Goal: Obtain resource: Download file/media

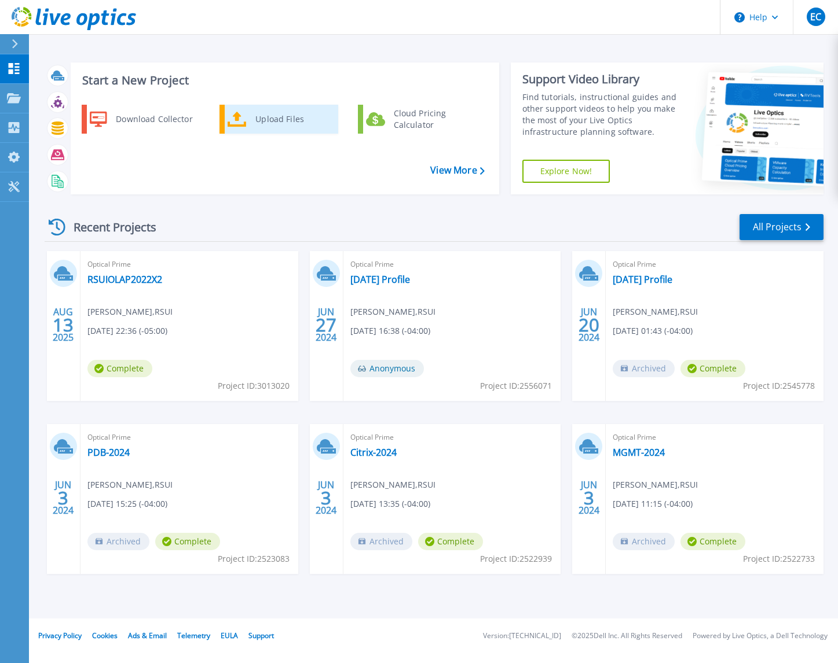
click at [240, 118] on icon at bounding box center [236, 119] width 19 height 17
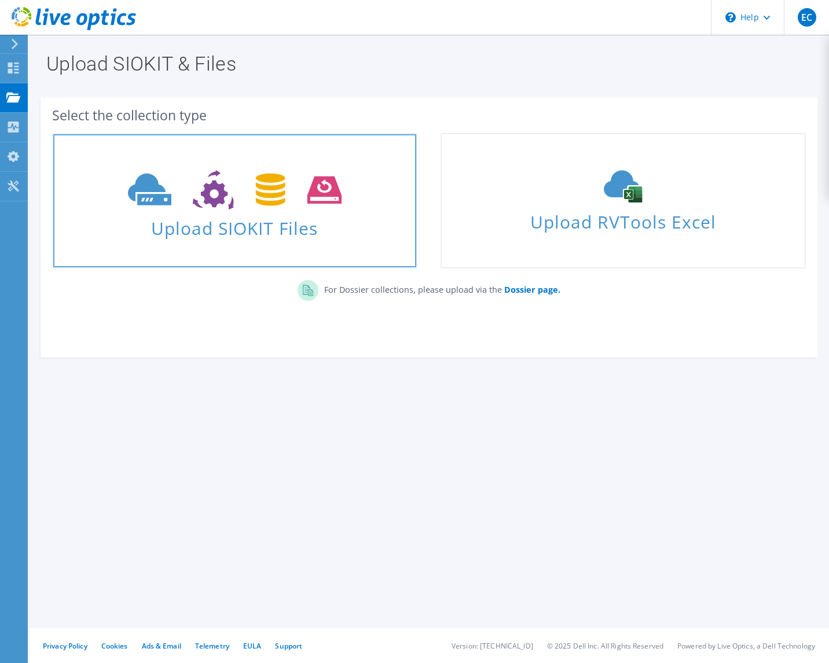
click at [245, 209] on icon at bounding box center [235, 190] width 214 height 40
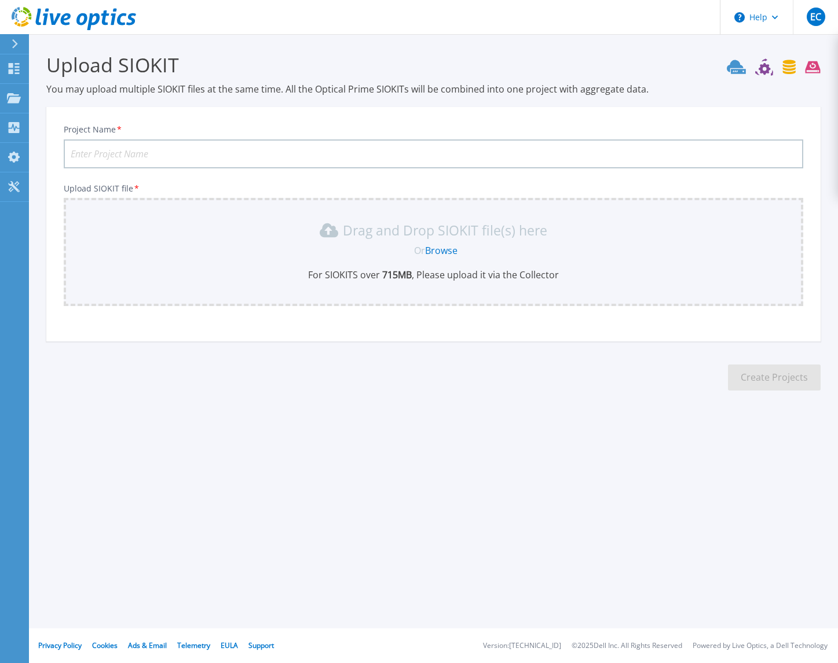
click at [450, 243] on div "Drag and Drop SIOKIT file(s) here Or Browse For SIOKITS over 715 MB , Please up…" at bounding box center [433, 251] width 725 height 60
click at [361, 151] on input "Project Name *" at bounding box center [433, 153] width 739 height 29
click at [440, 249] on link "Browse" at bounding box center [441, 250] width 32 height 13
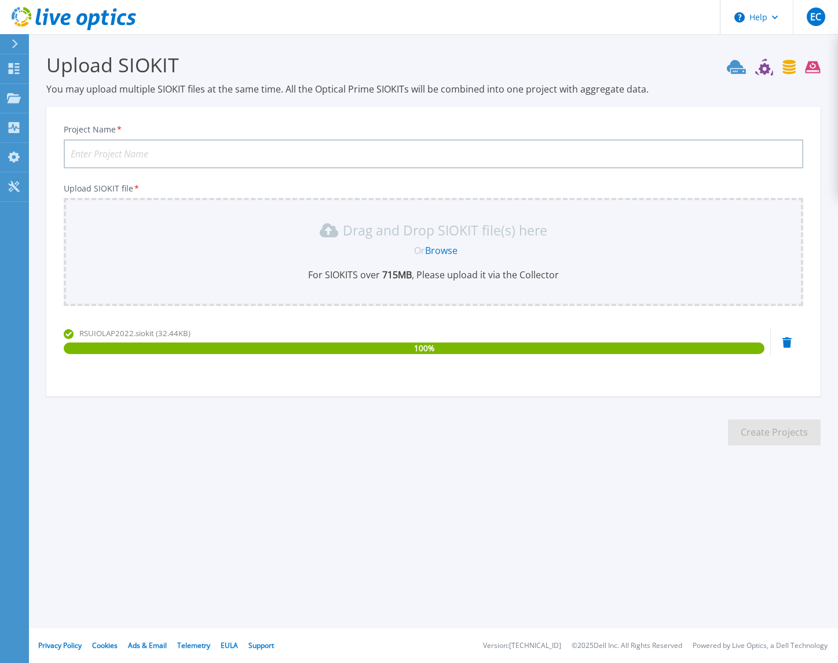
click at [466, 314] on div "Upload SIOKIT file * Drag and Drop SIOKIT file(s) here Or Browse For SIOKITS ov…" at bounding box center [433, 280] width 739 height 193
click at [299, 149] on input "Project Name *" at bounding box center [433, 153] width 739 height 29
type input "RSUIOLAP2022-081325"
click at [754, 434] on button "Create Projects" at bounding box center [774, 433] width 93 height 26
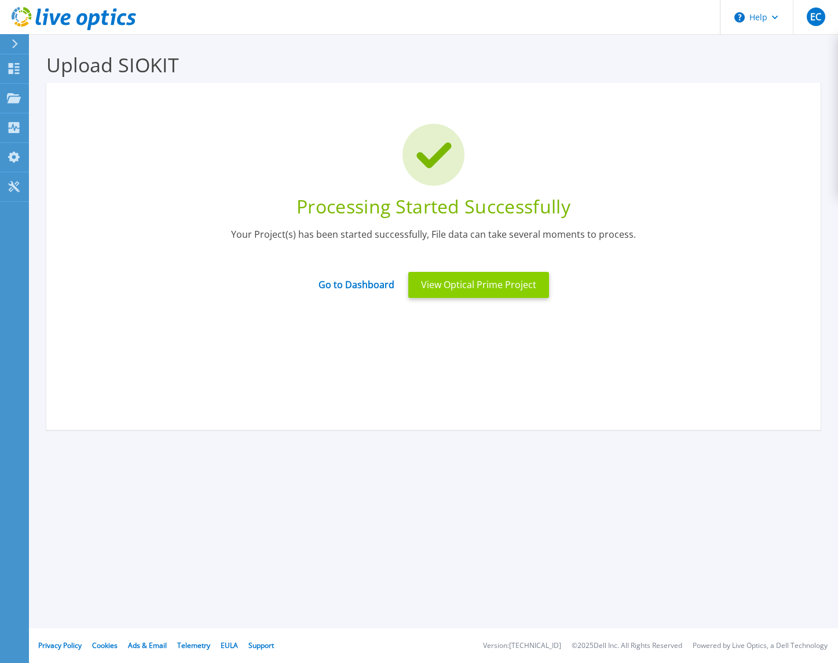
click at [478, 287] on button "View Optical Prime Project" at bounding box center [478, 285] width 141 height 26
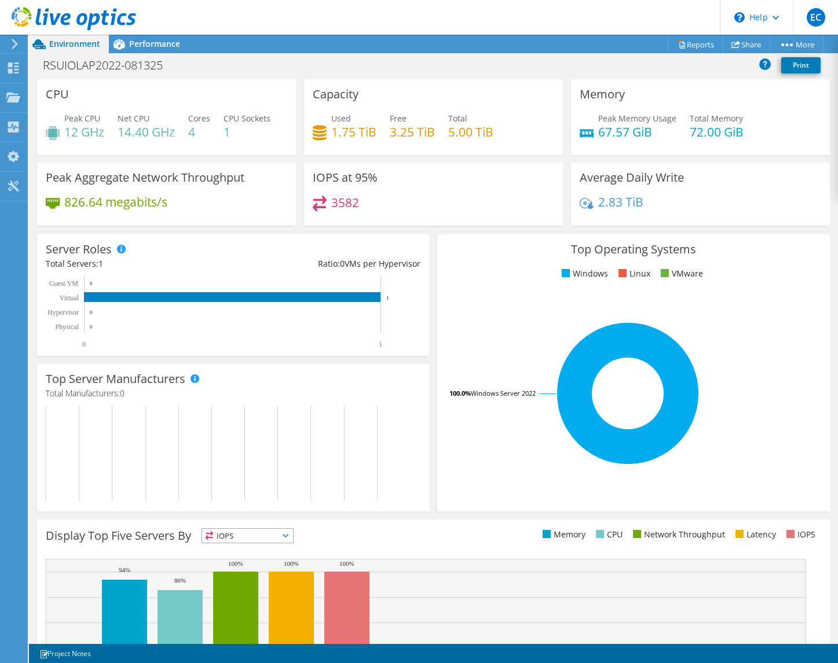
scroll to position [109, 0]
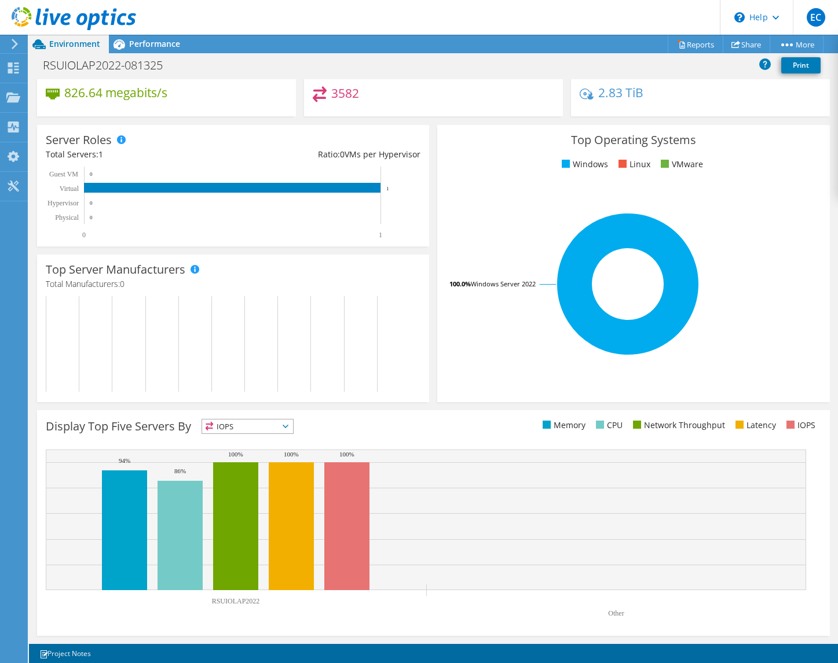
click at [254, 428] on span "IOPS" at bounding box center [247, 427] width 91 height 14
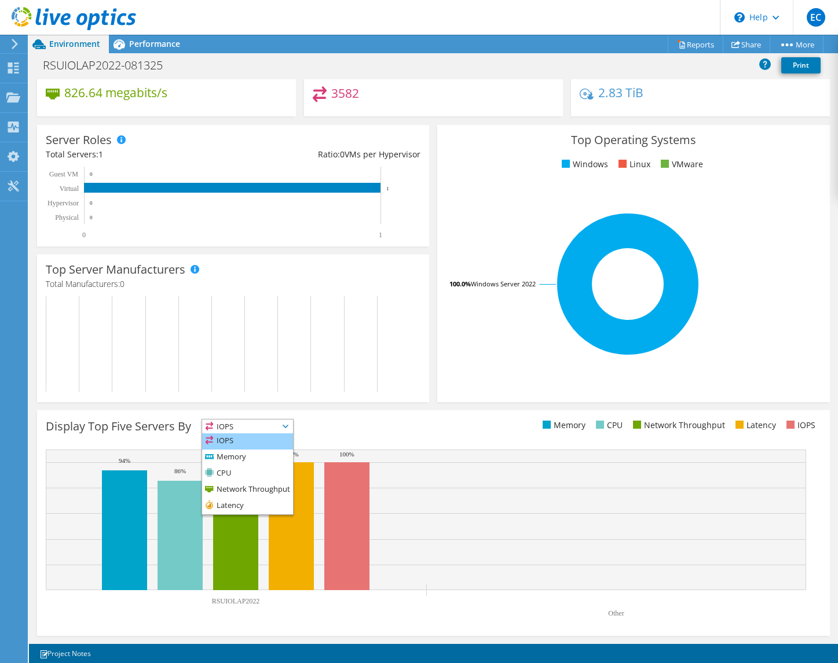
click at [249, 439] on li "IOPS" at bounding box center [247, 442] width 91 height 16
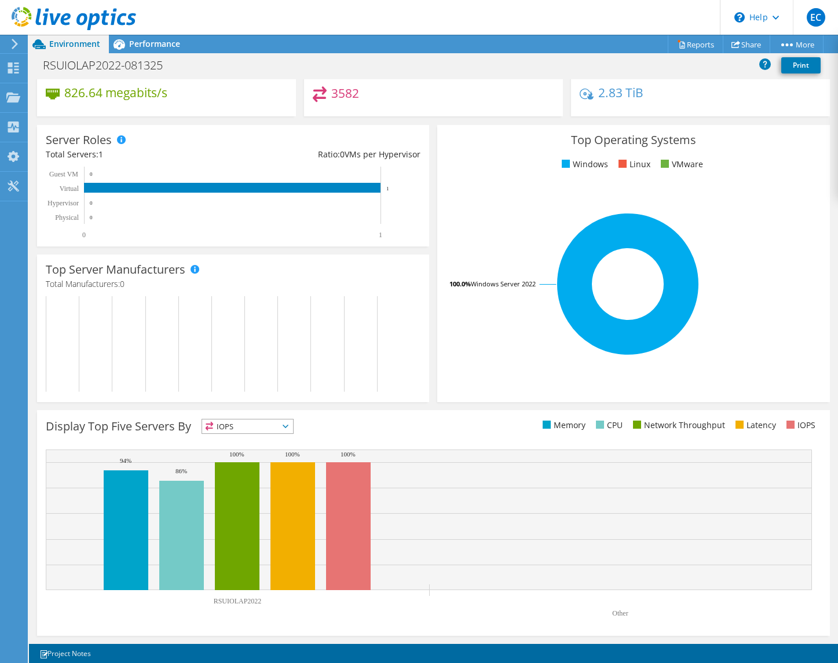
click at [259, 432] on span "IOPS" at bounding box center [240, 427] width 76 height 14
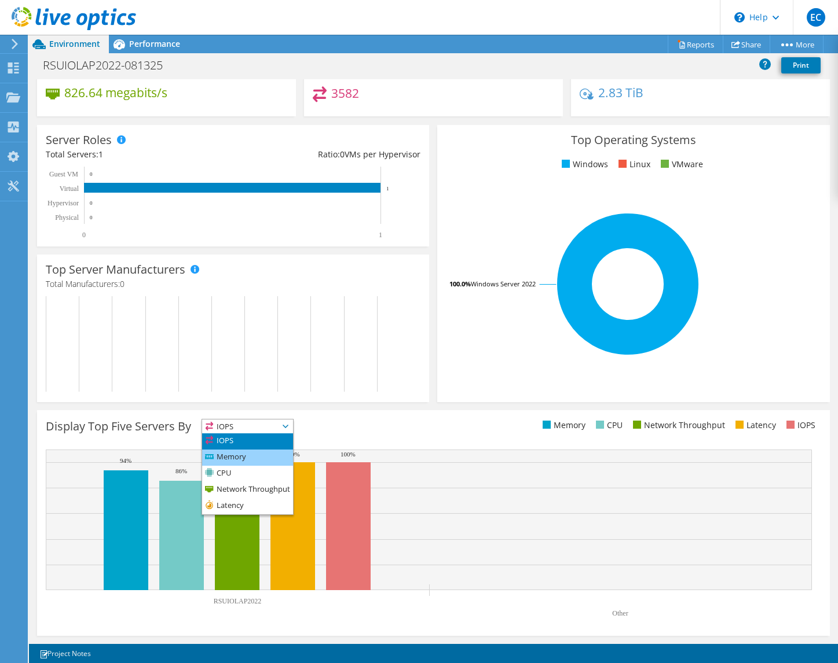
click at [256, 461] on li "Memory" at bounding box center [247, 458] width 91 height 16
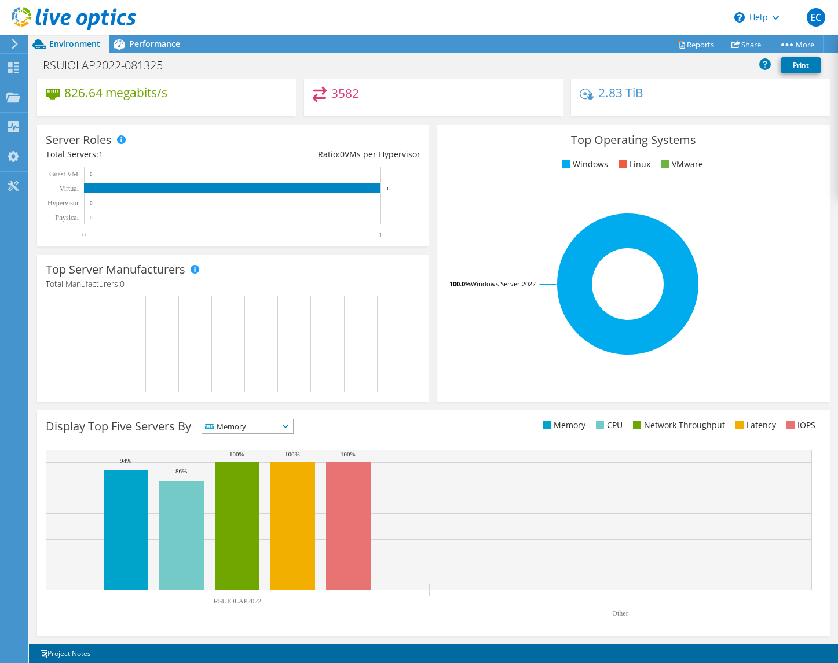
click at [306, 428] on div "Display Top Five Servers By Memory IOPS" at bounding box center [239, 428] width 387 height 19
click at [278, 432] on span "Memory" at bounding box center [240, 427] width 76 height 14
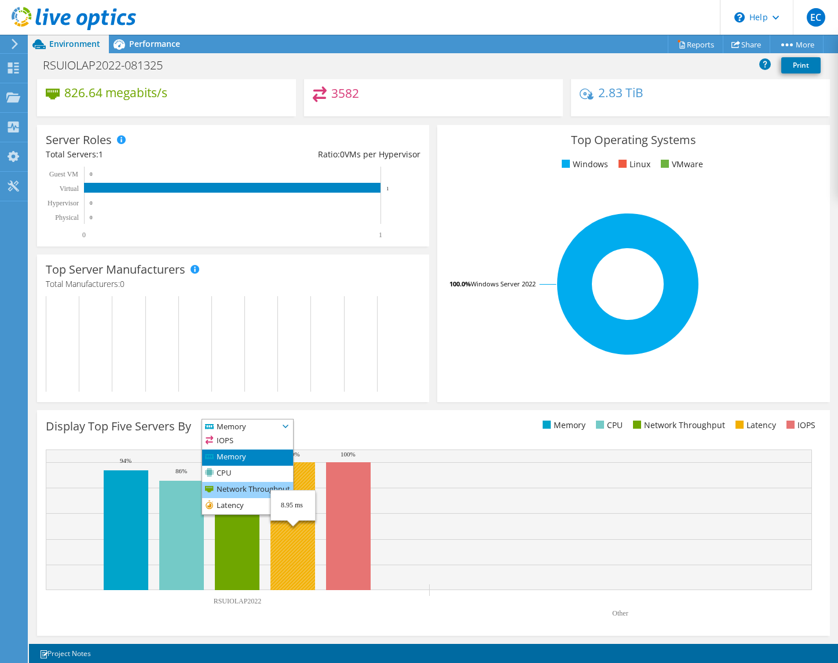
click at [244, 483] on li "Network Throughput" at bounding box center [247, 490] width 91 height 16
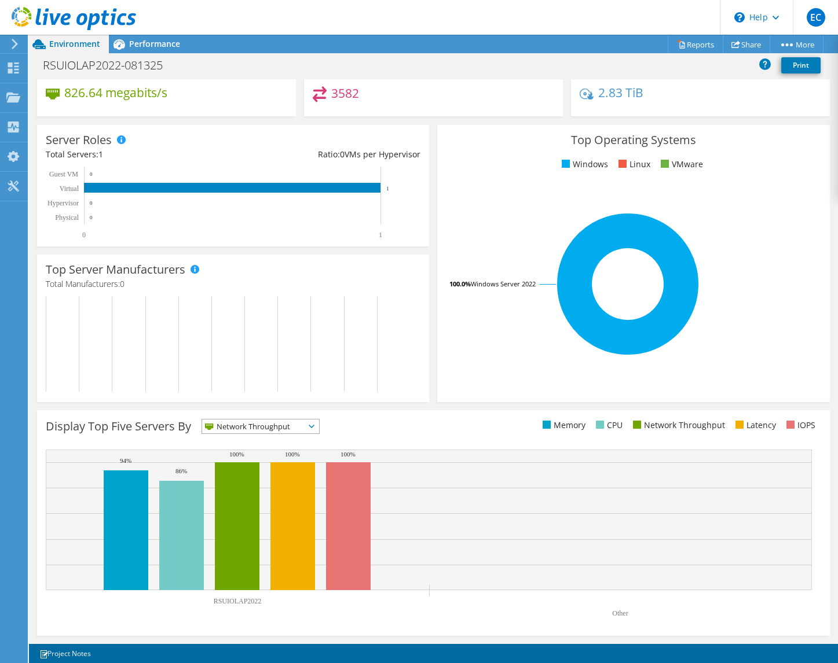
scroll to position [0, 0]
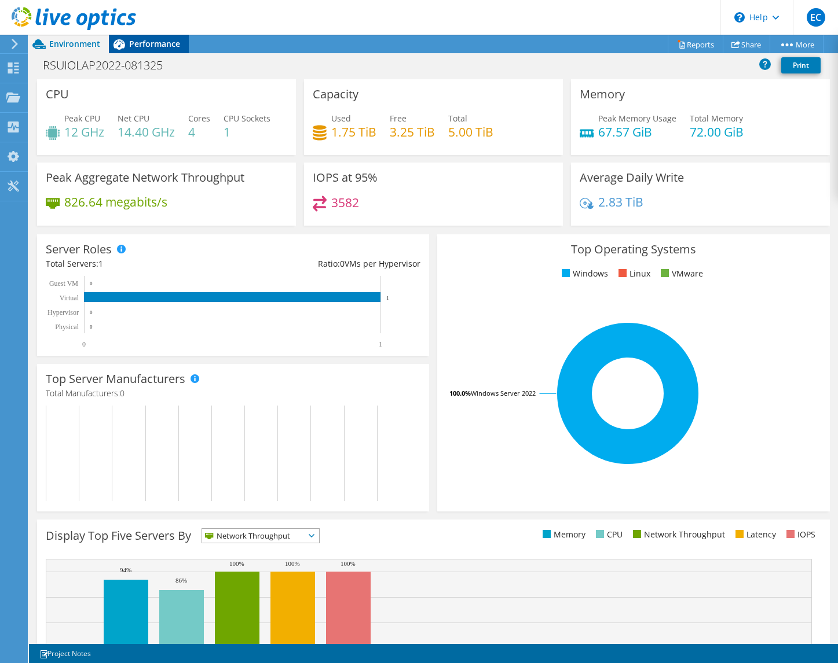
click at [156, 45] on span "Performance" at bounding box center [154, 43] width 51 height 11
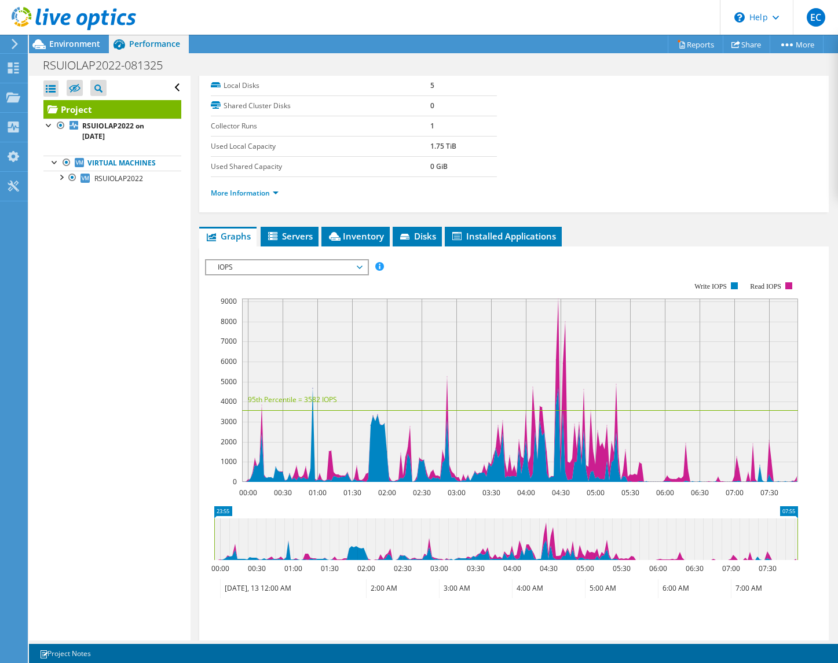
scroll to position [158, 0]
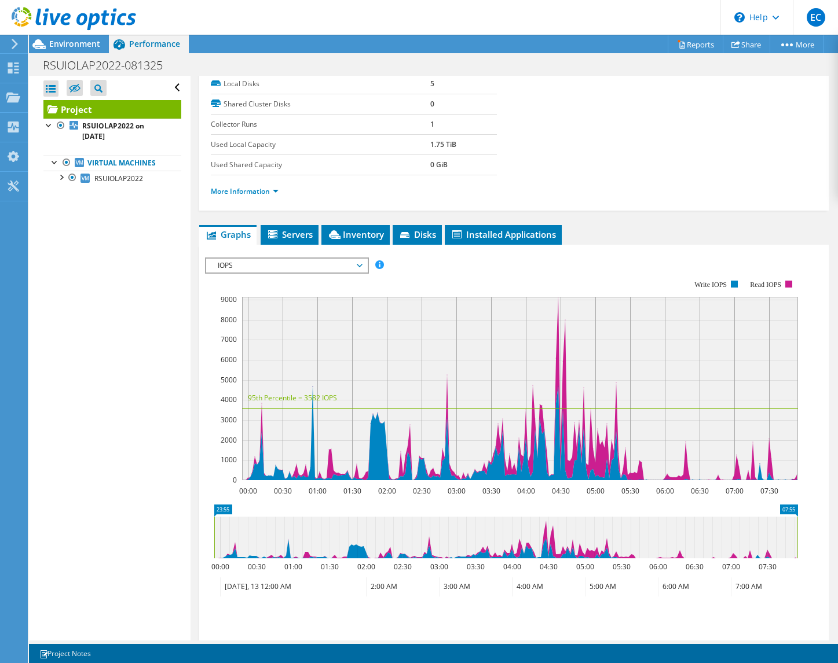
click at [337, 260] on span "IOPS" at bounding box center [286, 266] width 149 height 14
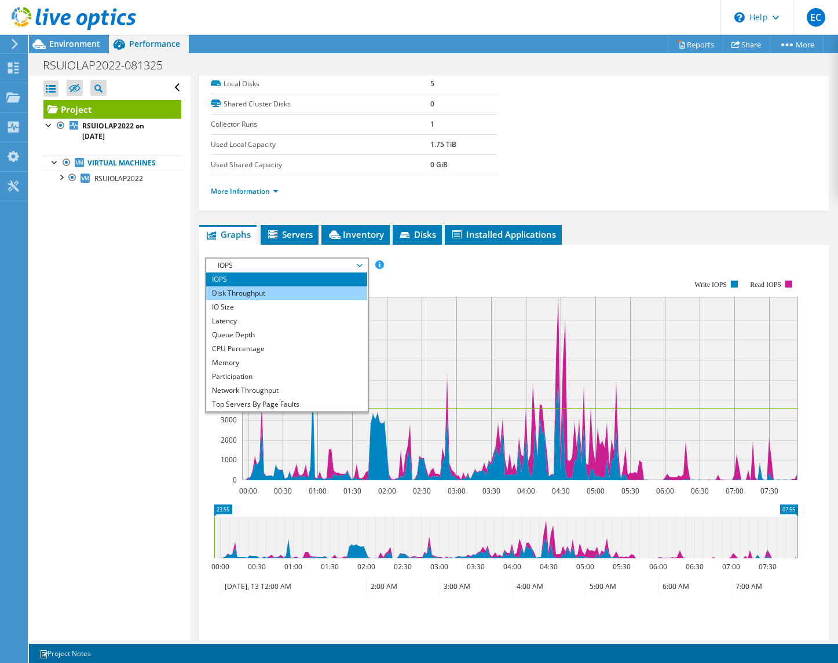
click at [334, 287] on li "Disk Throughput" at bounding box center [286, 294] width 160 height 14
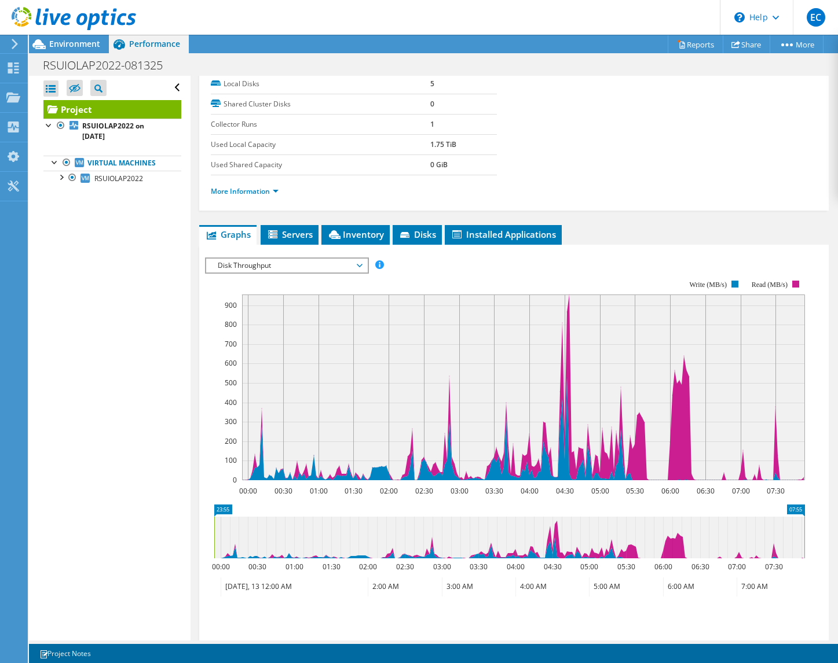
click at [360, 269] on span "Disk Throughput" at bounding box center [286, 266] width 149 height 14
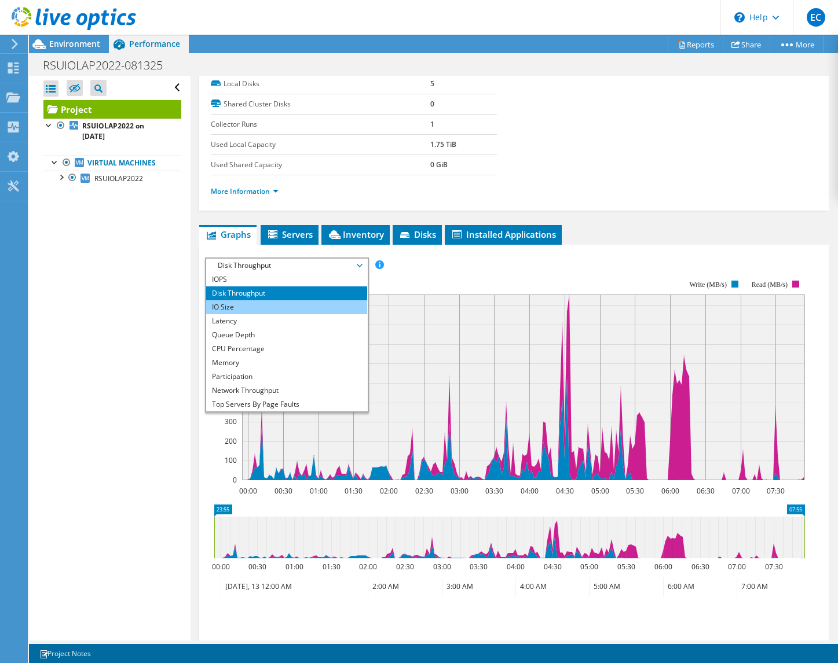
click at [332, 304] on li "IO Size" at bounding box center [286, 307] width 160 height 14
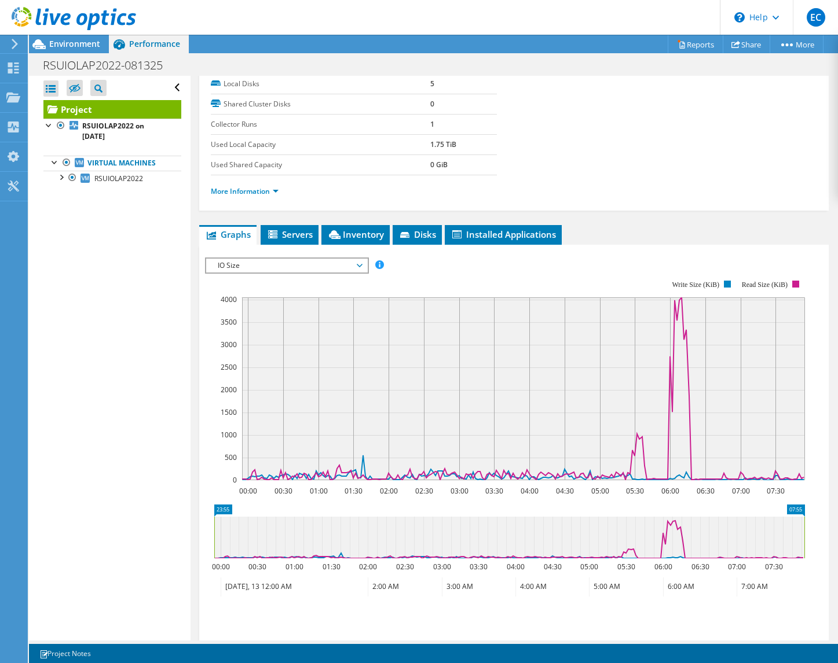
click at [324, 261] on span "IO Size" at bounding box center [286, 266] width 149 height 14
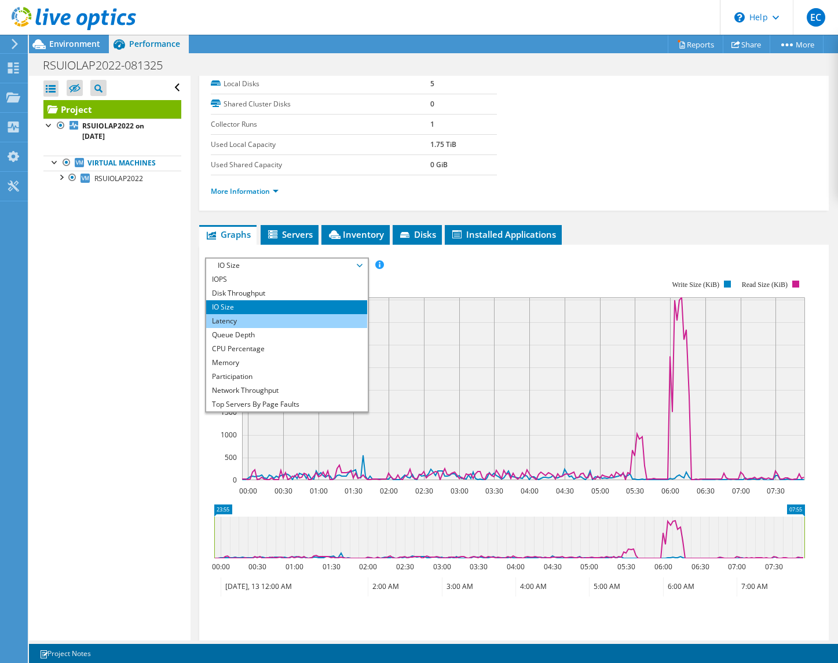
click at [336, 319] on li "Latency" at bounding box center [286, 321] width 160 height 14
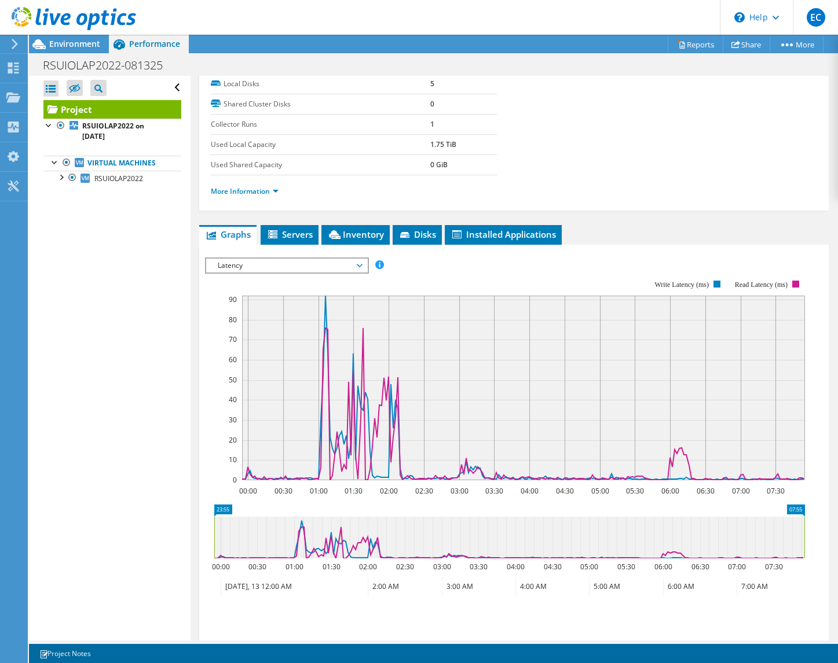
click at [279, 267] on span "Latency" at bounding box center [286, 266] width 149 height 14
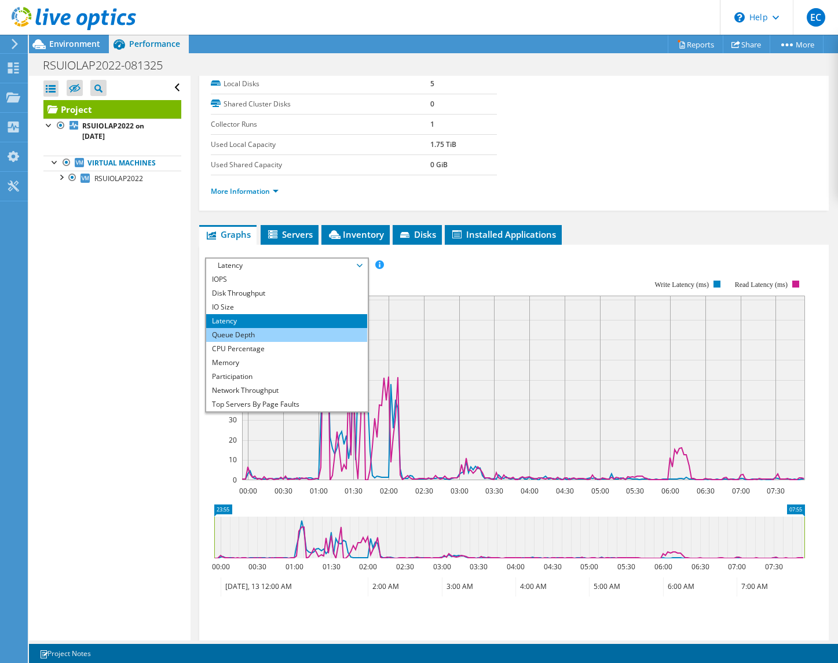
click at [286, 333] on li "Queue Depth" at bounding box center [286, 335] width 160 height 14
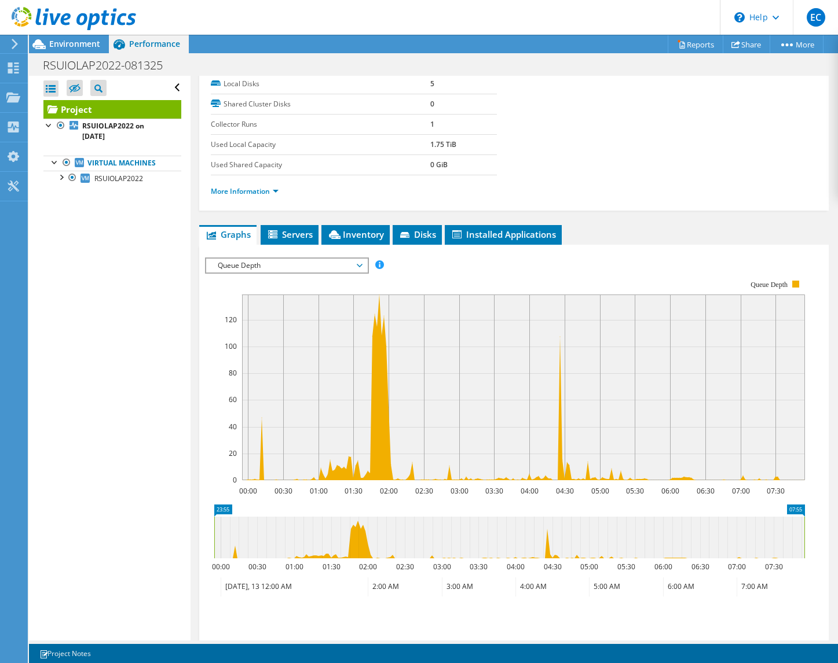
click at [318, 272] on span "Queue Depth" at bounding box center [286, 266] width 149 height 14
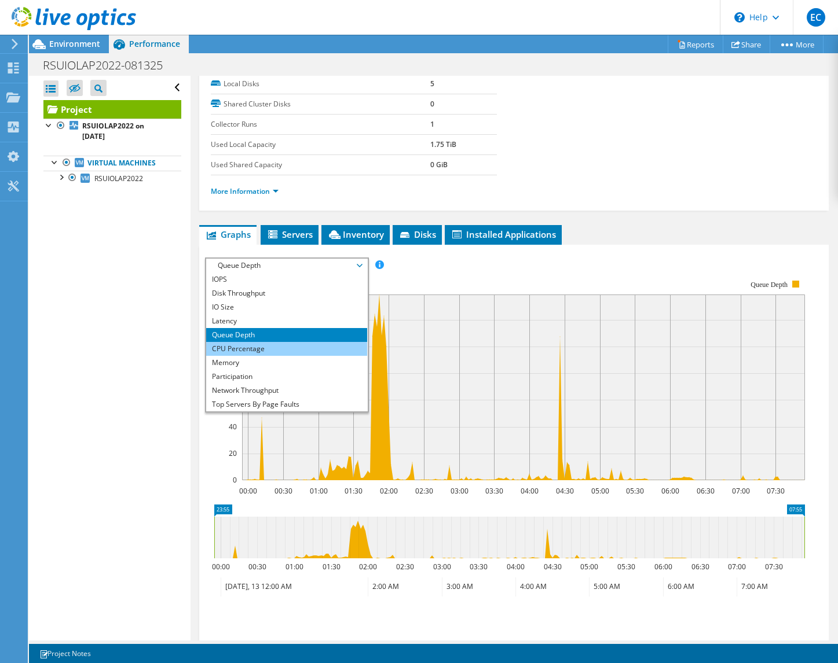
click at [311, 345] on li "CPU Percentage" at bounding box center [286, 349] width 160 height 14
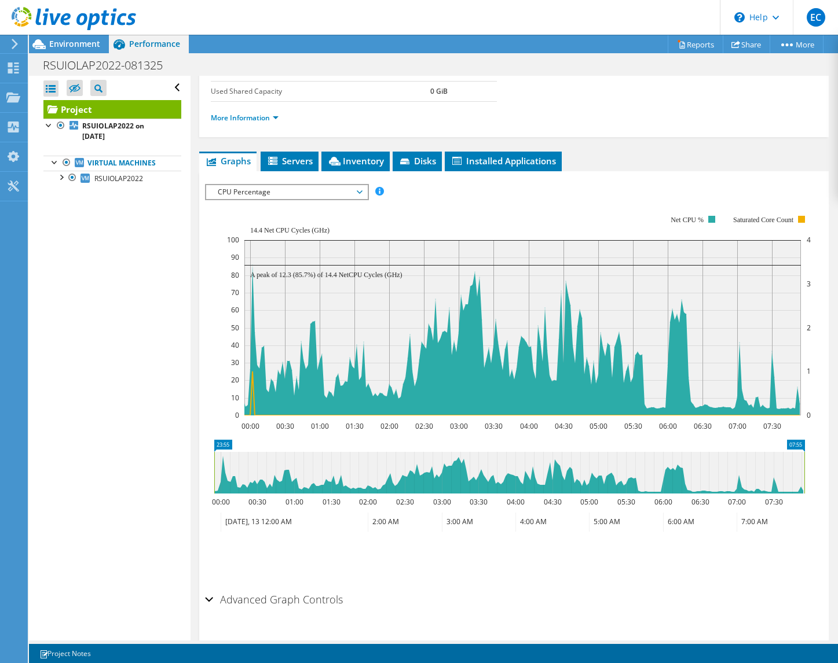
scroll to position [174, 0]
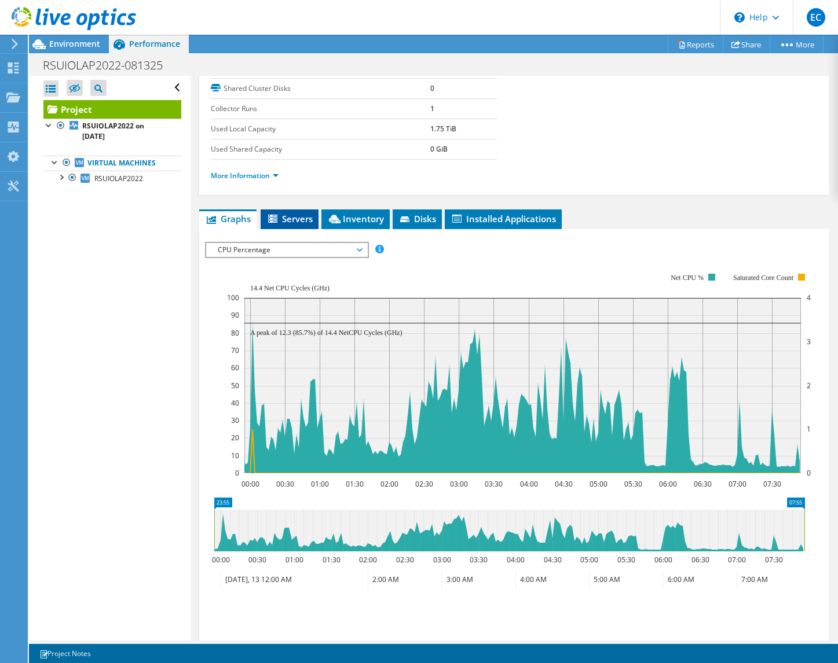
click at [302, 228] on li "Servers" at bounding box center [289, 220] width 58 height 20
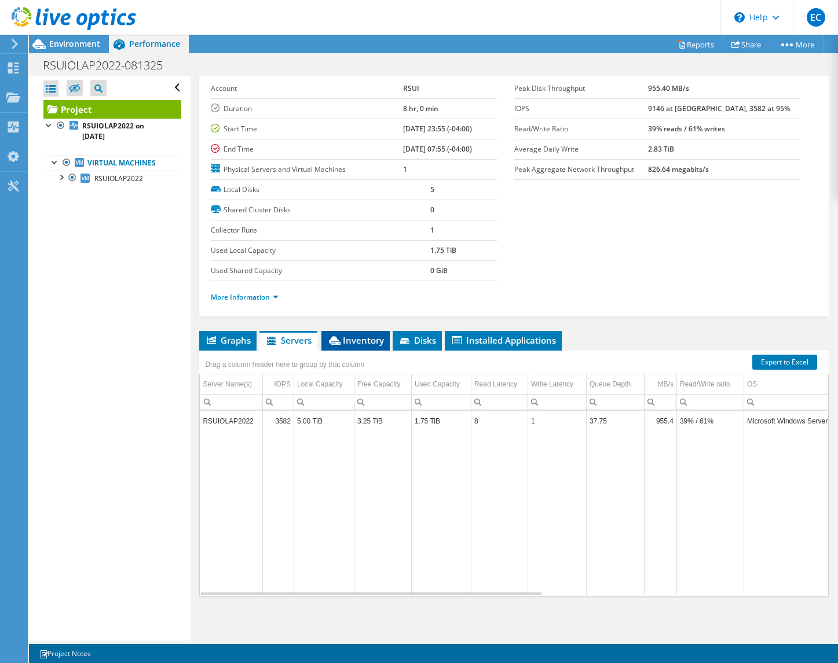
click at [367, 345] on span "Inventory" at bounding box center [355, 341] width 57 height 12
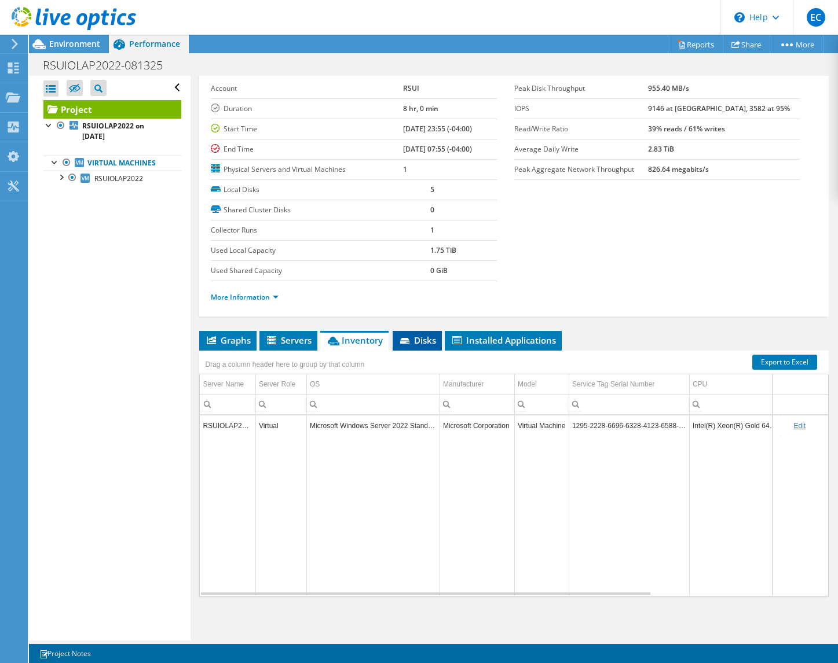
click at [435, 339] on span "Disks" at bounding box center [417, 341] width 38 height 12
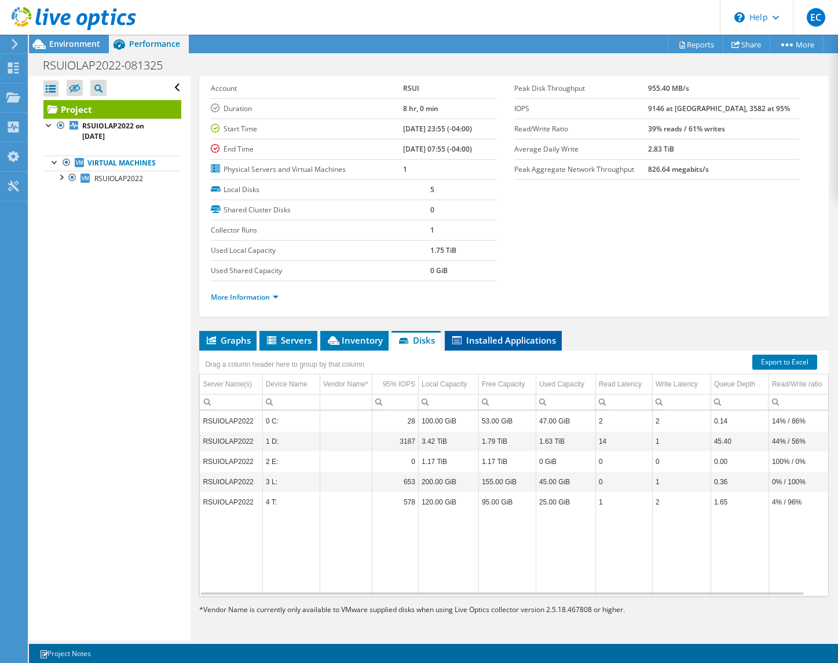
click at [515, 343] on span "Installed Applications" at bounding box center [502, 341] width 105 height 12
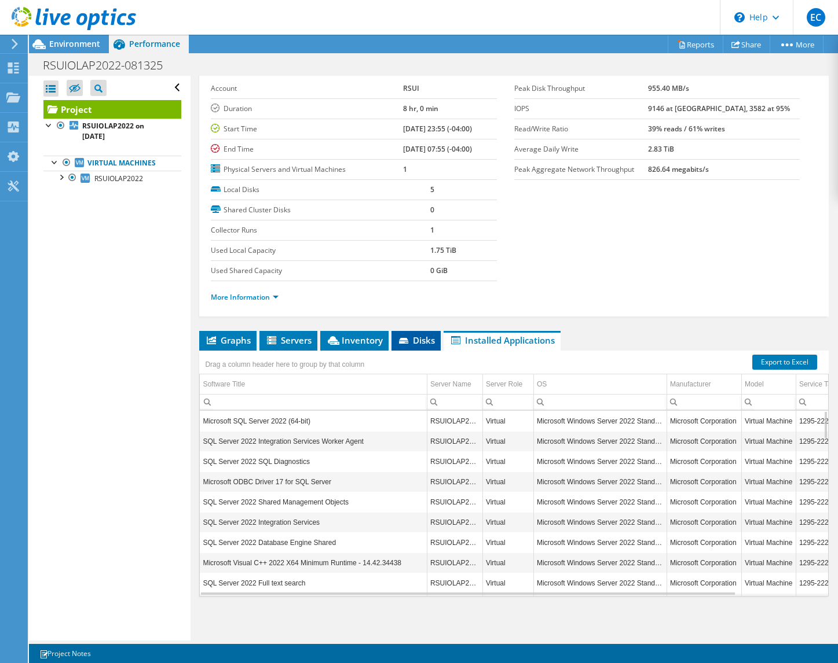
click at [425, 344] on span "Disks" at bounding box center [416, 341] width 38 height 12
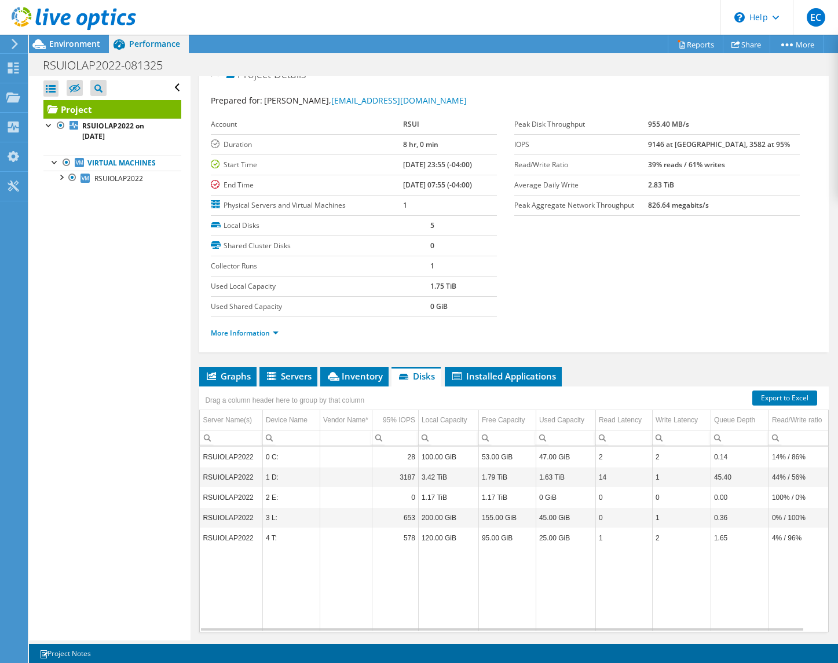
scroll to position [0, 0]
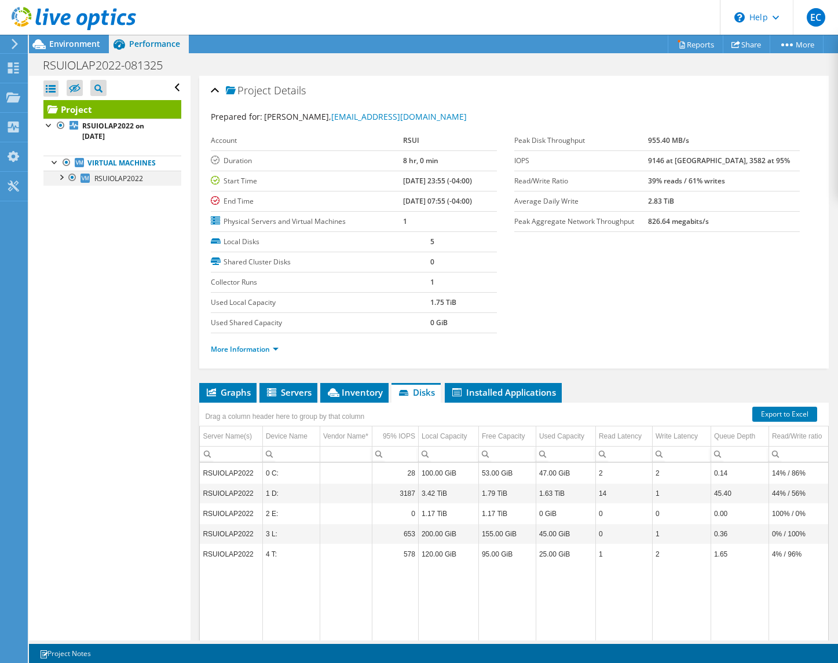
click at [64, 182] on div at bounding box center [61, 177] width 12 height 12
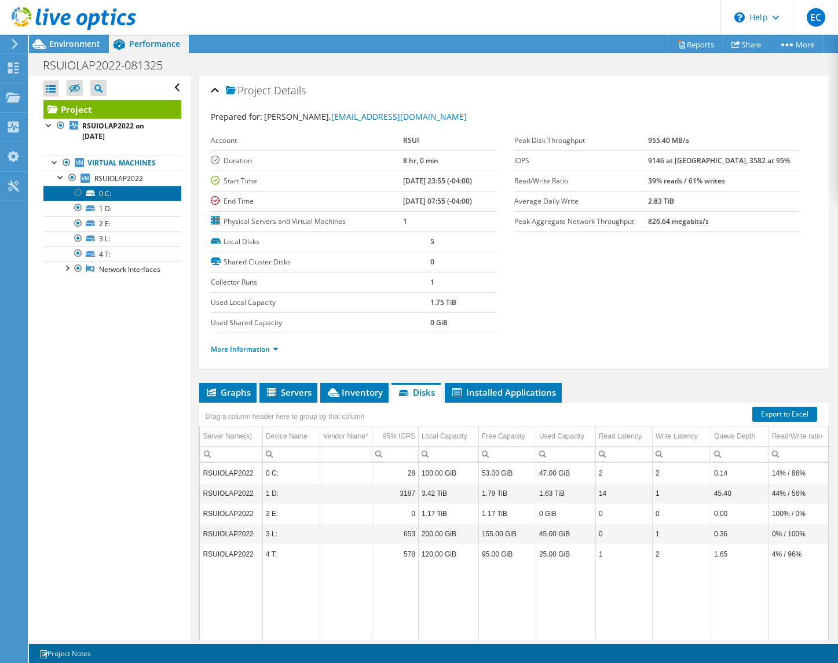
click at [117, 194] on link "0 C:" at bounding box center [112, 193] width 138 height 15
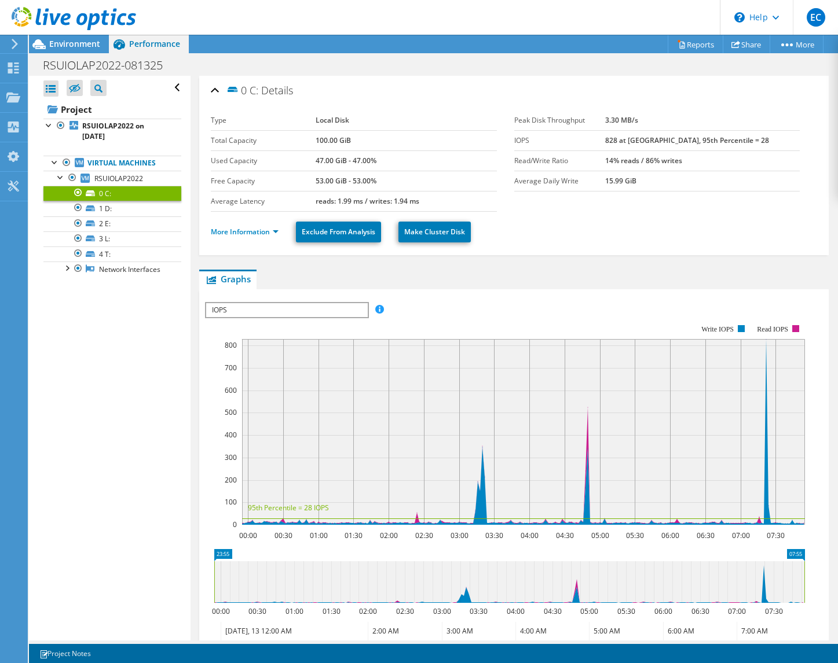
click at [80, 192] on div at bounding box center [78, 193] width 12 height 14
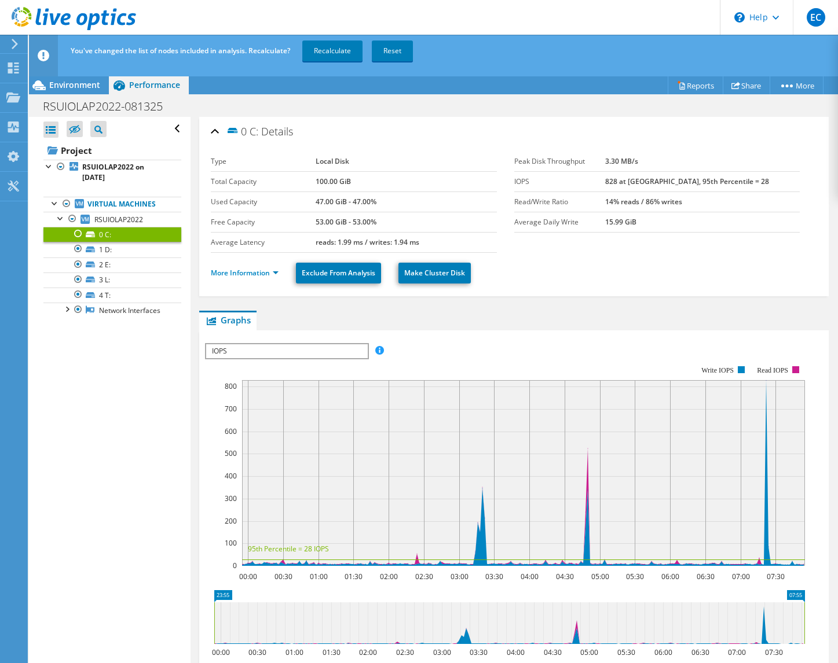
drag, startPoint x: 78, startPoint y: 233, endPoint x: 83, endPoint y: 233, distance: 5.8
click at [78, 233] on div at bounding box center [78, 234] width 12 height 14
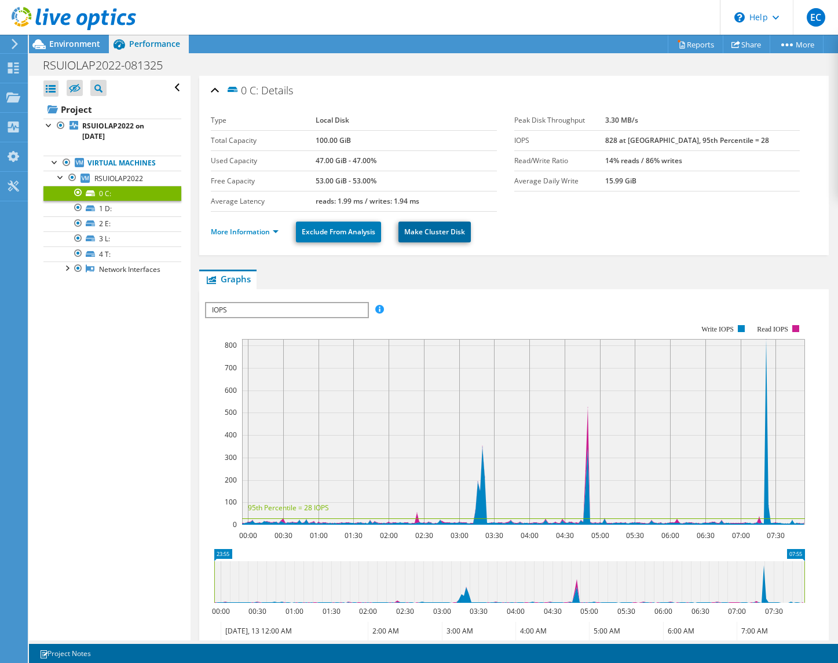
click at [432, 233] on link "Make Cluster Disk" at bounding box center [434, 232] width 72 height 21
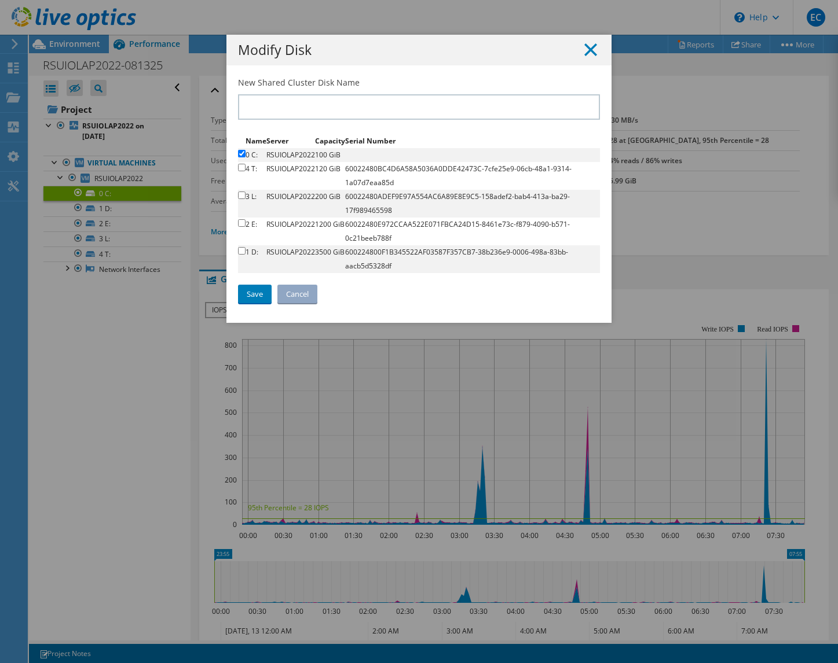
click at [590, 52] on icon at bounding box center [590, 49] width 13 height 13
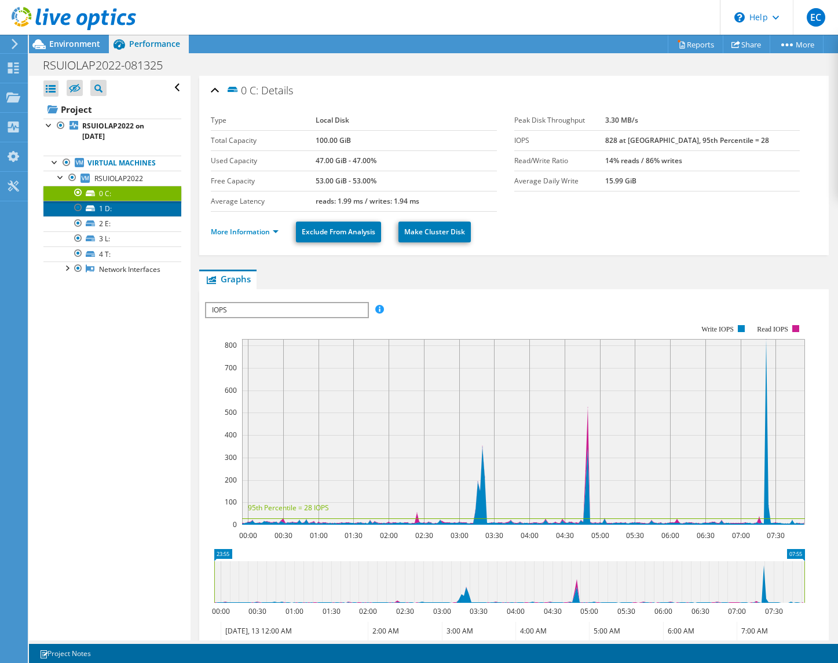
click at [139, 210] on link "1 D:" at bounding box center [112, 208] width 138 height 15
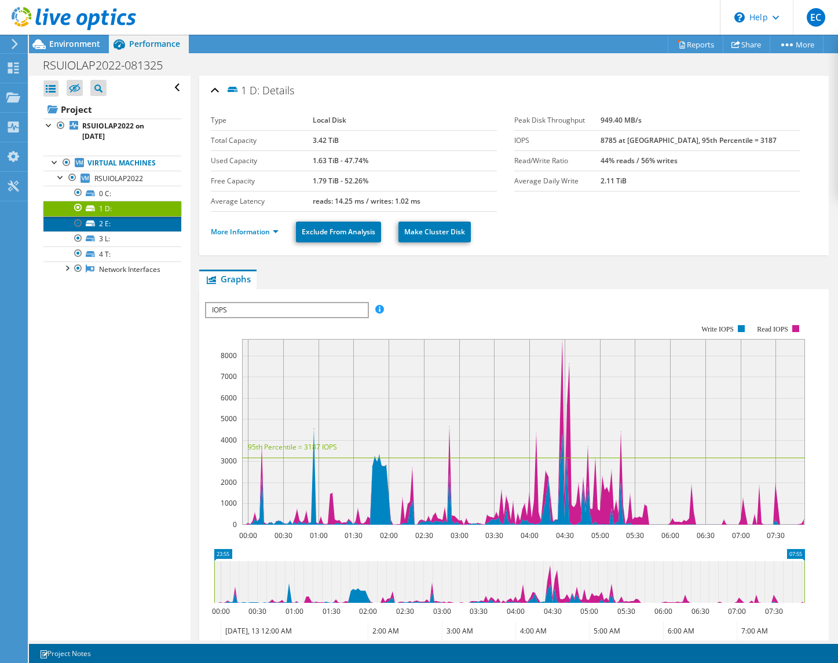
click at [141, 227] on link "2 E:" at bounding box center [112, 223] width 138 height 15
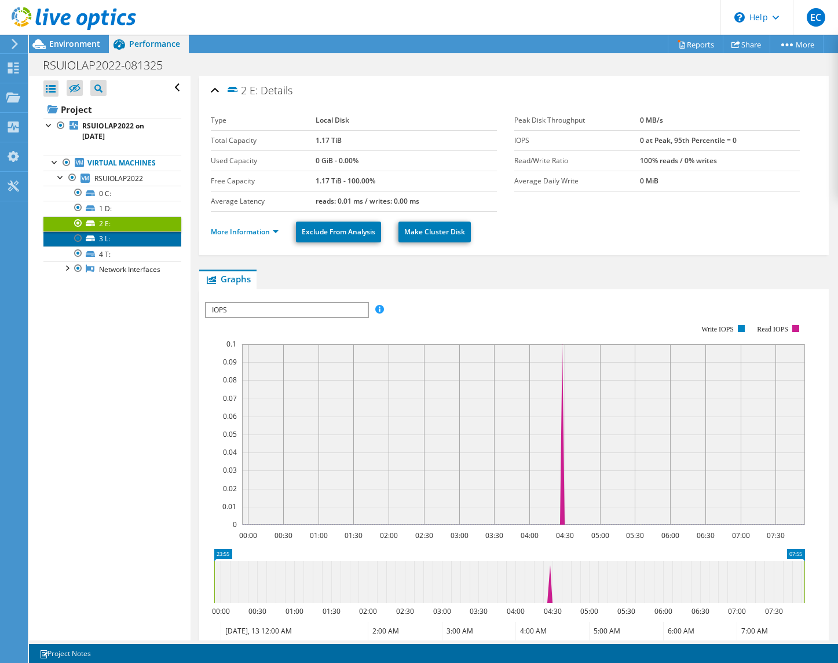
click at [135, 239] on link "3 L:" at bounding box center [112, 239] width 138 height 15
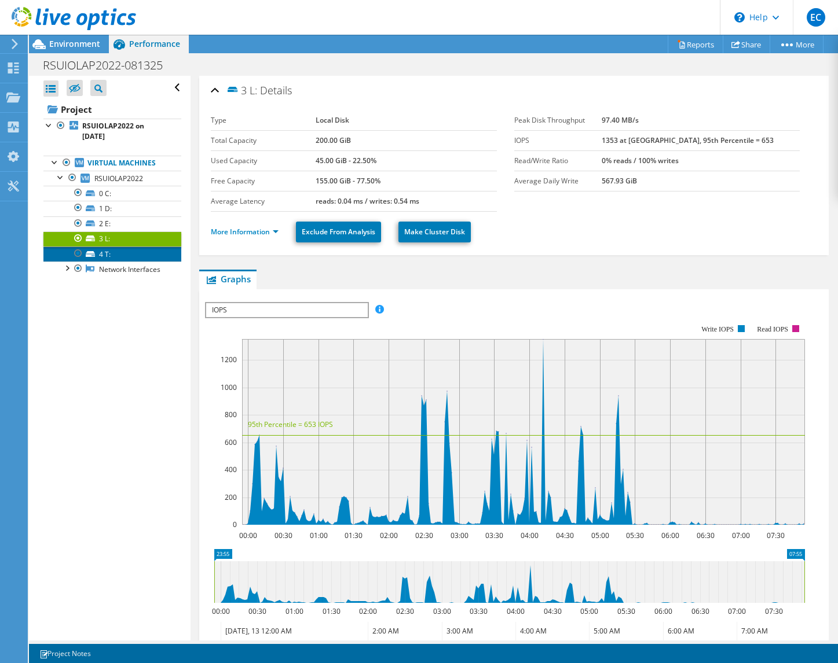
click at [138, 253] on link "4 T:" at bounding box center [112, 254] width 138 height 15
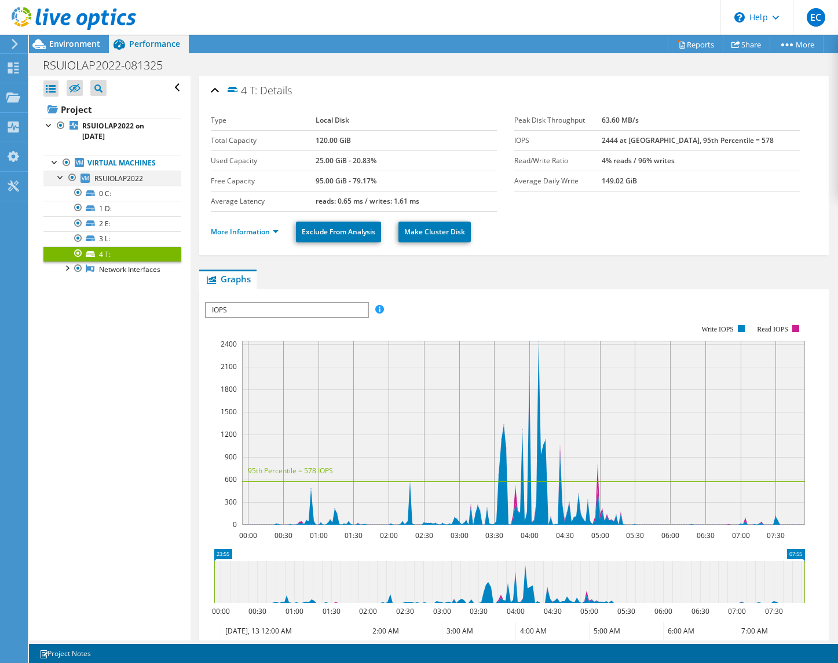
click at [58, 175] on div at bounding box center [61, 177] width 12 height 12
click at [50, 164] on div at bounding box center [55, 162] width 12 height 12
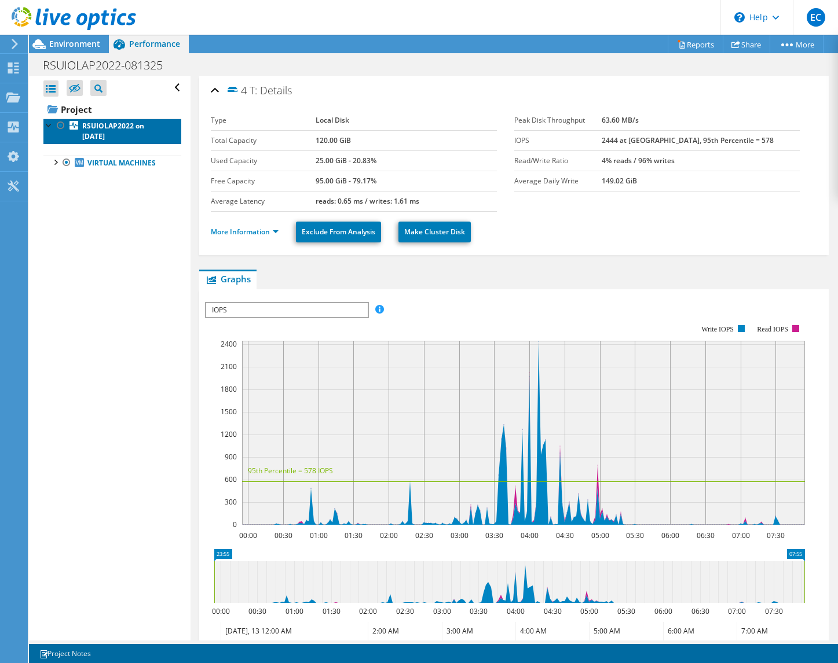
click at [97, 122] on b "RSUIOLAP2022 on 8/13/2025" at bounding box center [113, 131] width 62 height 20
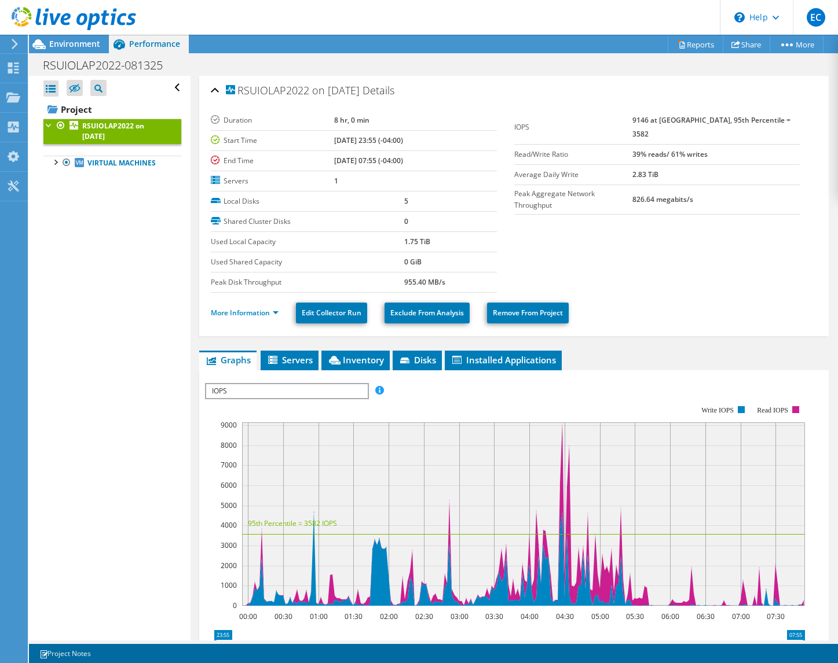
click at [328, 398] on span "IOPS" at bounding box center [286, 391] width 160 height 14
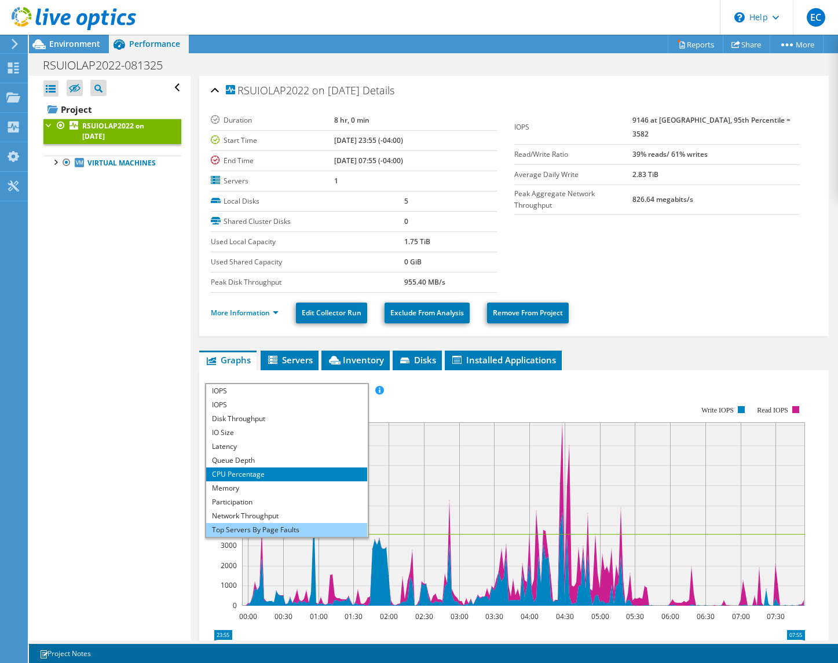
scroll to position [42, 0]
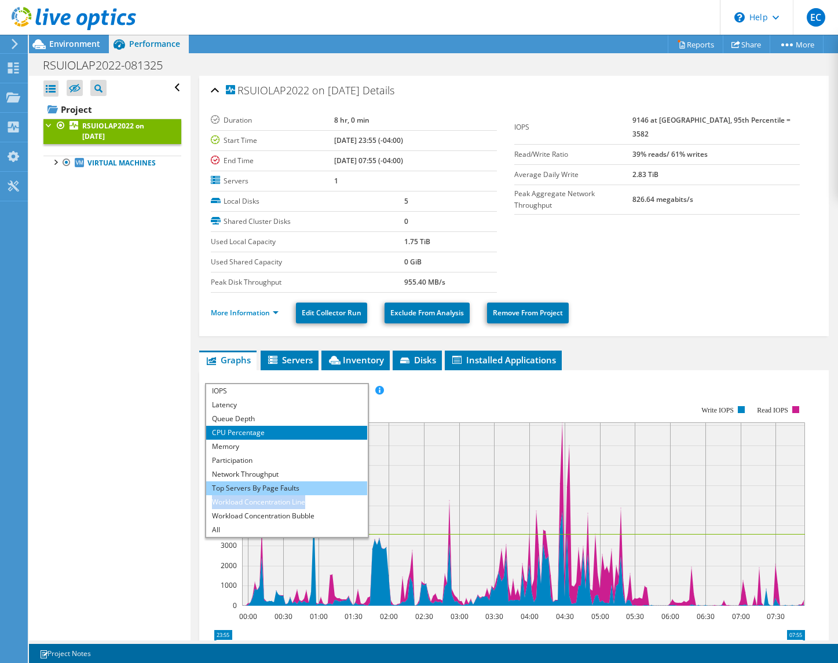
drag, startPoint x: 320, startPoint y: 496, endPoint x: 319, endPoint y: 490, distance: 5.8
click at [319, 490] on ul "IOPS Disk Throughput IO Size Latency Queue Depth CPU Percentage Memory Page Fau…" at bounding box center [286, 467] width 160 height 139
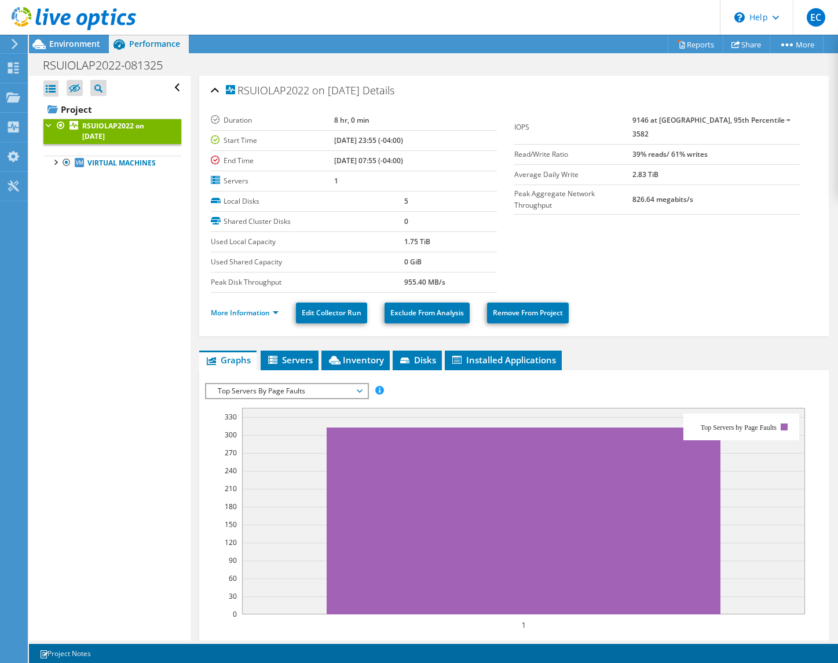
drag, startPoint x: 319, startPoint y: 490, endPoint x: 320, endPoint y: 388, distance: 101.3
click at [320, 388] on span "Top Servers By Page Faults" at bounding box center [286, 391] width 149 height 14
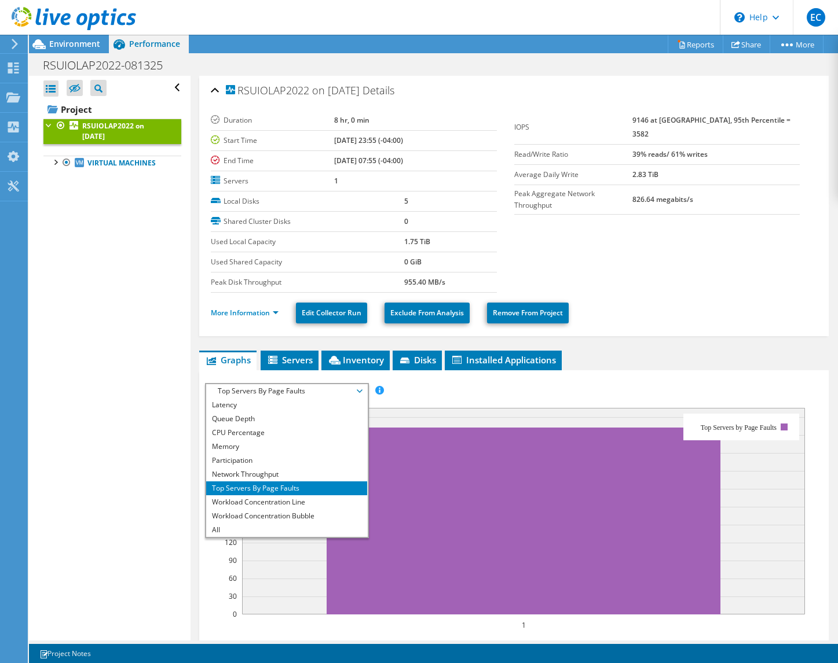
click at [384, 392] on div "IOPS Disk Throughput IO Size Latency Queue Depth CPU Percentage Memory Page Fau…" at bounding box center [514, 391] width 618 height 16
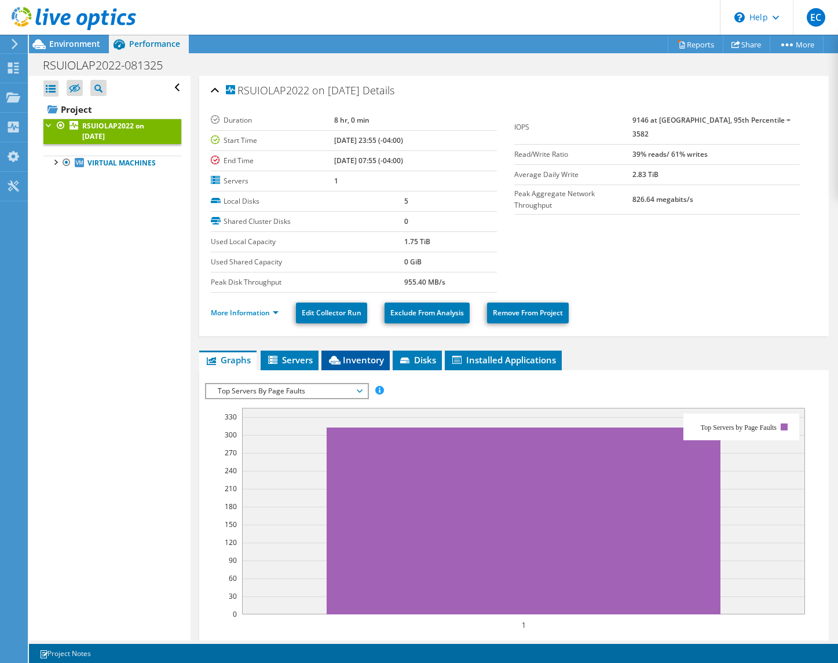
click at [340, 363] on icon at bounding box center [335, 360] width 12 height 9
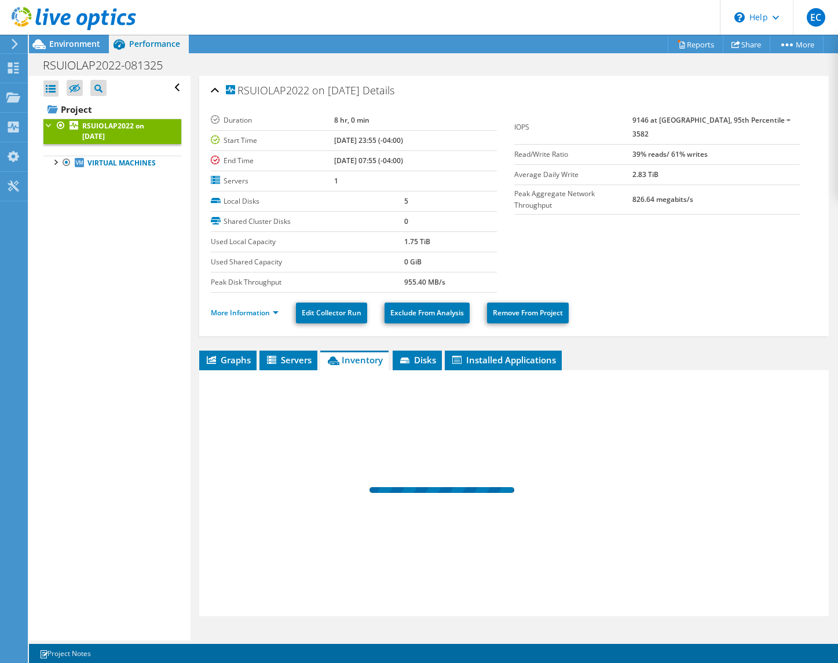
scroll to position [20, 0]
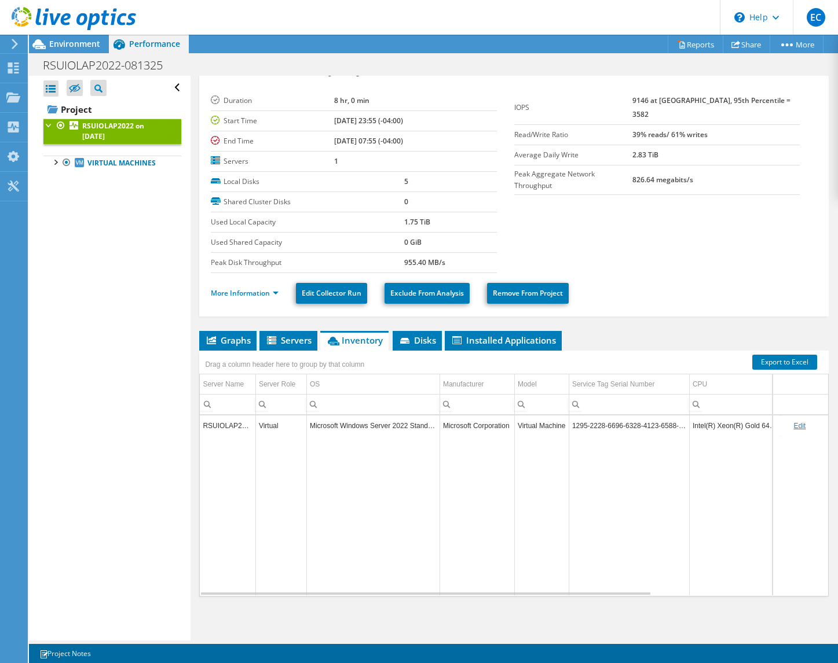
click at [643, 289] on ul "More Information Edit Collector Run Exclude From Analysis Remove From Project" at bounding box center [514, 292] width 606 height 24
click at [299, 338] on span "Servers" at bounding box center [288, 341] width 46 height 12
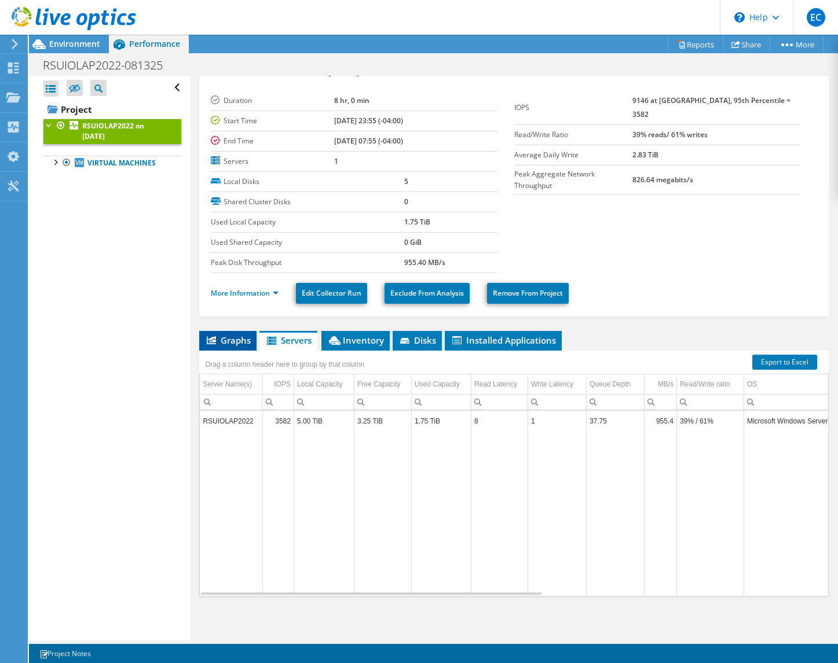
click at [238, 344] on span "Graphs" at bounding box center [228, 341] width 46 height 12
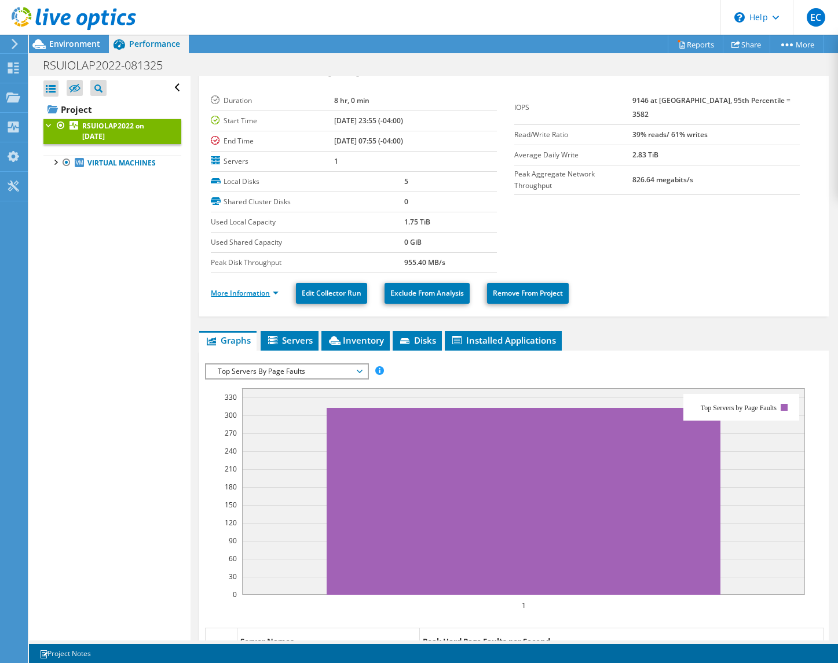
click at [270, 295] on link "More Information" at bounding box center [245, 293] width 68 height 10
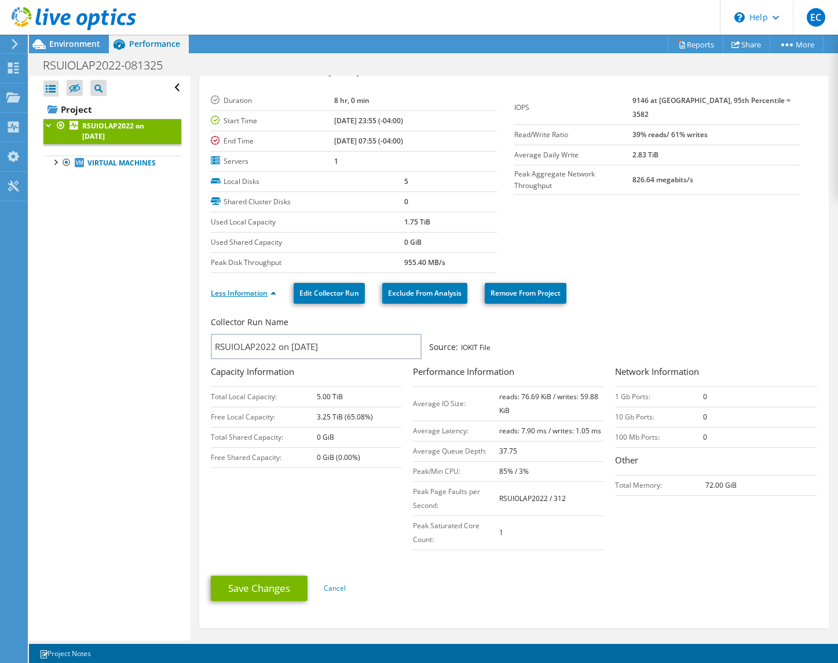
click at [271, 295] on link "Less Information" at bounding box center [243, 293] width 65 height 10
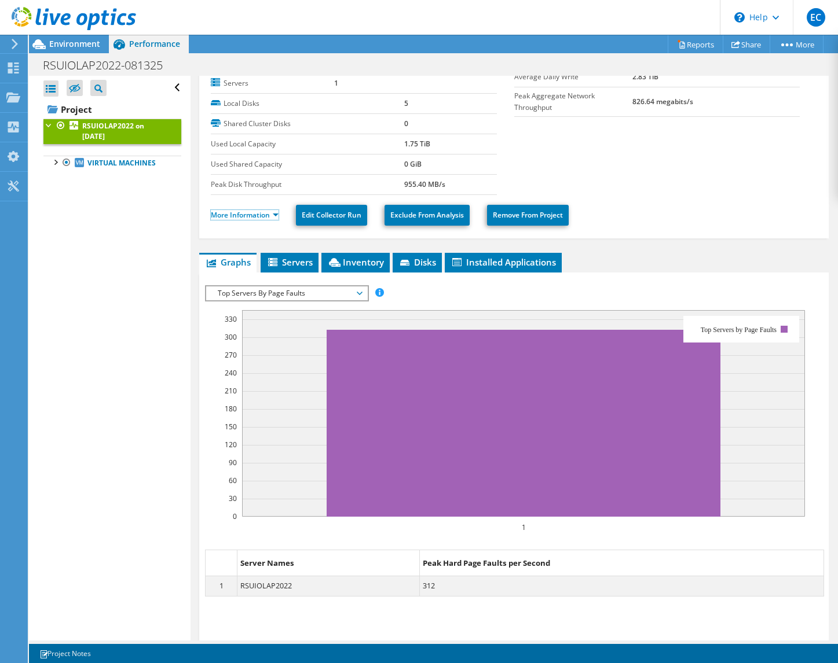
scroll to position [189, 0]
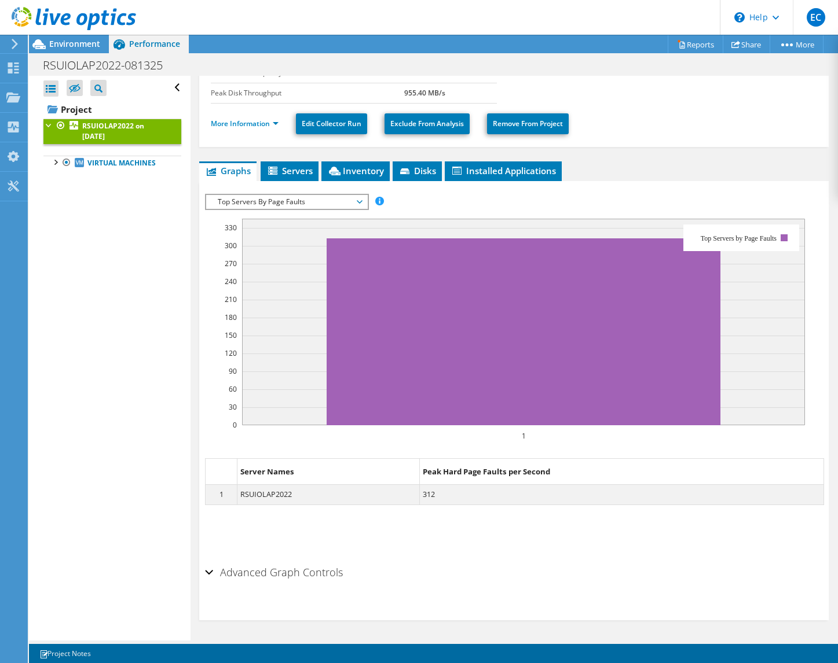
click at [286, 575] on h2 "Advanced Graph Controls" at bounding box center [274, 572] width 138 height 23
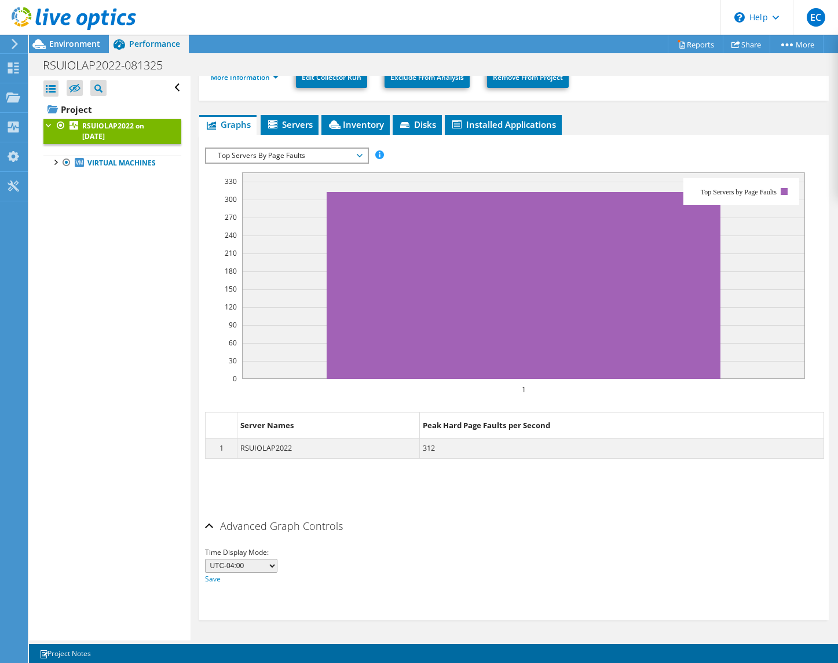
click at [306, 527] on h2 "Advanced Graph Controls" at bounding box center [274, 526] width 138 height 23
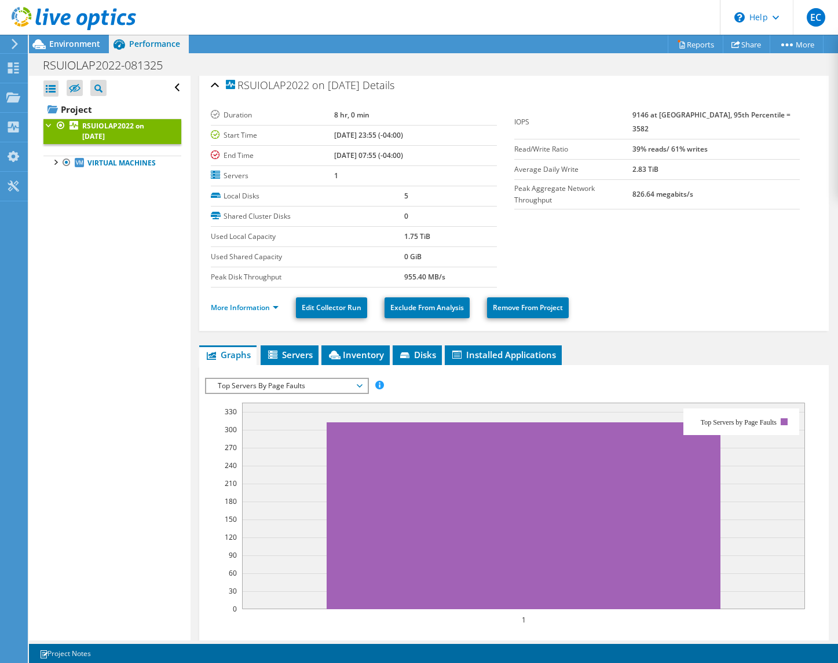
scroll to position [0, 0]
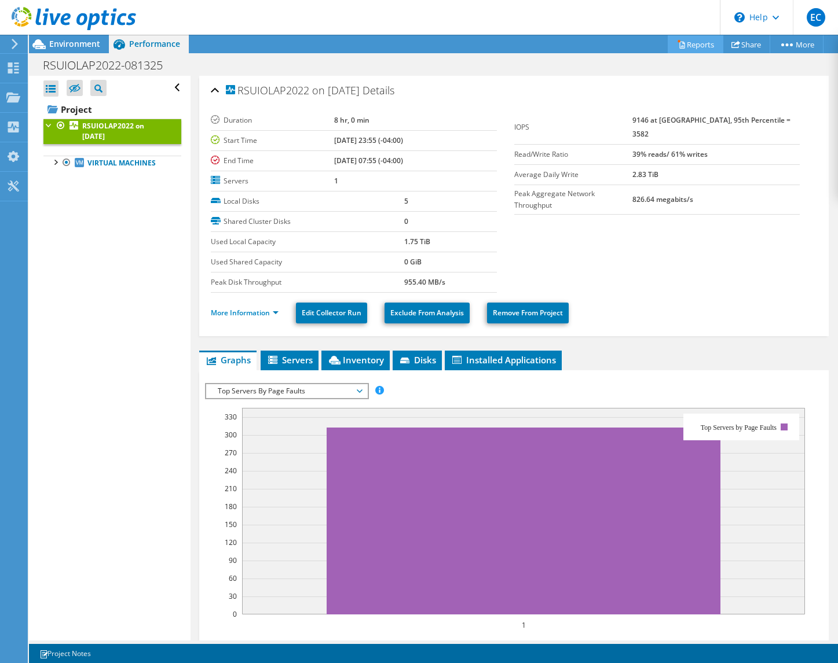
click at [684, 44] on link "Reports" at bounding box center [695, 44] width 56 height 18
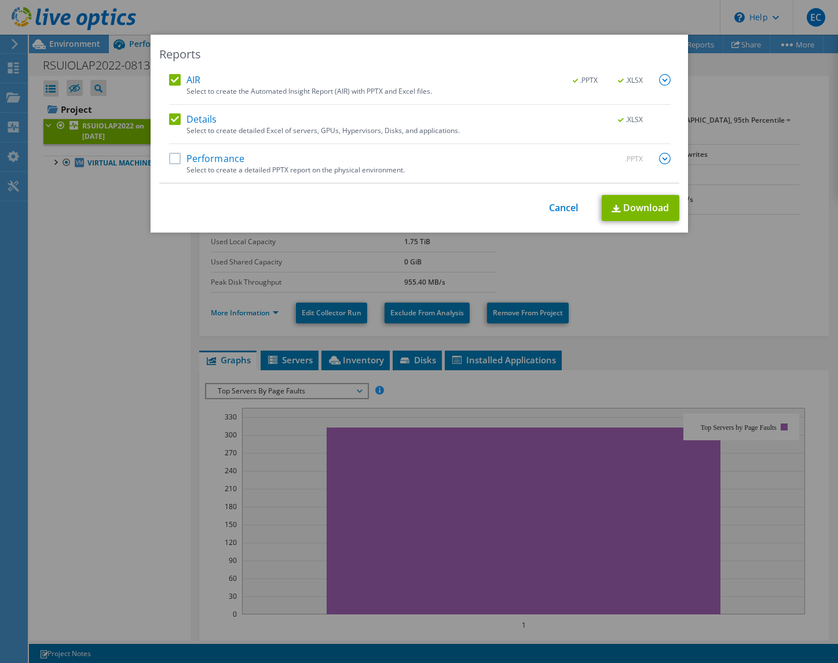
click at [189, 161] on label "Performance" at bounding box center [207, 159] width 76 height 12
click at [0, 0] on input "Performance" at bounding box center [0, 0] width 0 height 0
click at [203, 119] on label "Details" at bounding box center [193, 119] width 48 height 12
click at [0, 0] on input "Details" at bounding box center [0, 0] width 0 height 0
click at [192, 78] on label "AIR" at bounding box center [184, 80] width 31 height 12
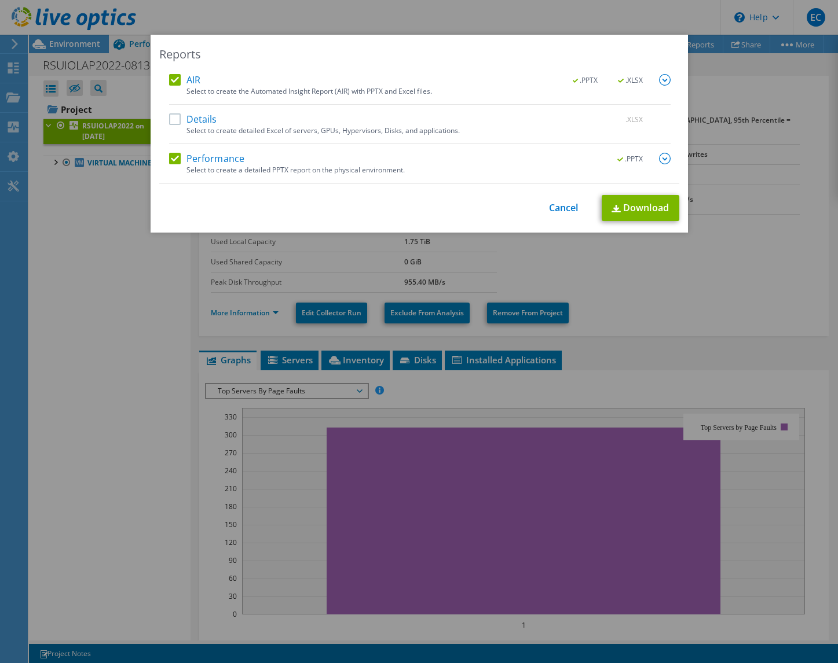
click at [0, 0] on input "AIR" at bounding box center [0, 0] width 0 height 0
click at [627, 211] on link "Download" at bounding box center [640, 208] width 78 height 26
click at [486, 63] on div "Reports AIR .PPTX .XLSX Select to create the Automated Insight Report (AIR) wit…" at bounding box center [418, 134] width 537 height 198
click at [558, 204] on link "Cancel" at bounding box center [564, 208] width 30 height 11
